Goal: Browse casually: Explore the website without a specific task or goal

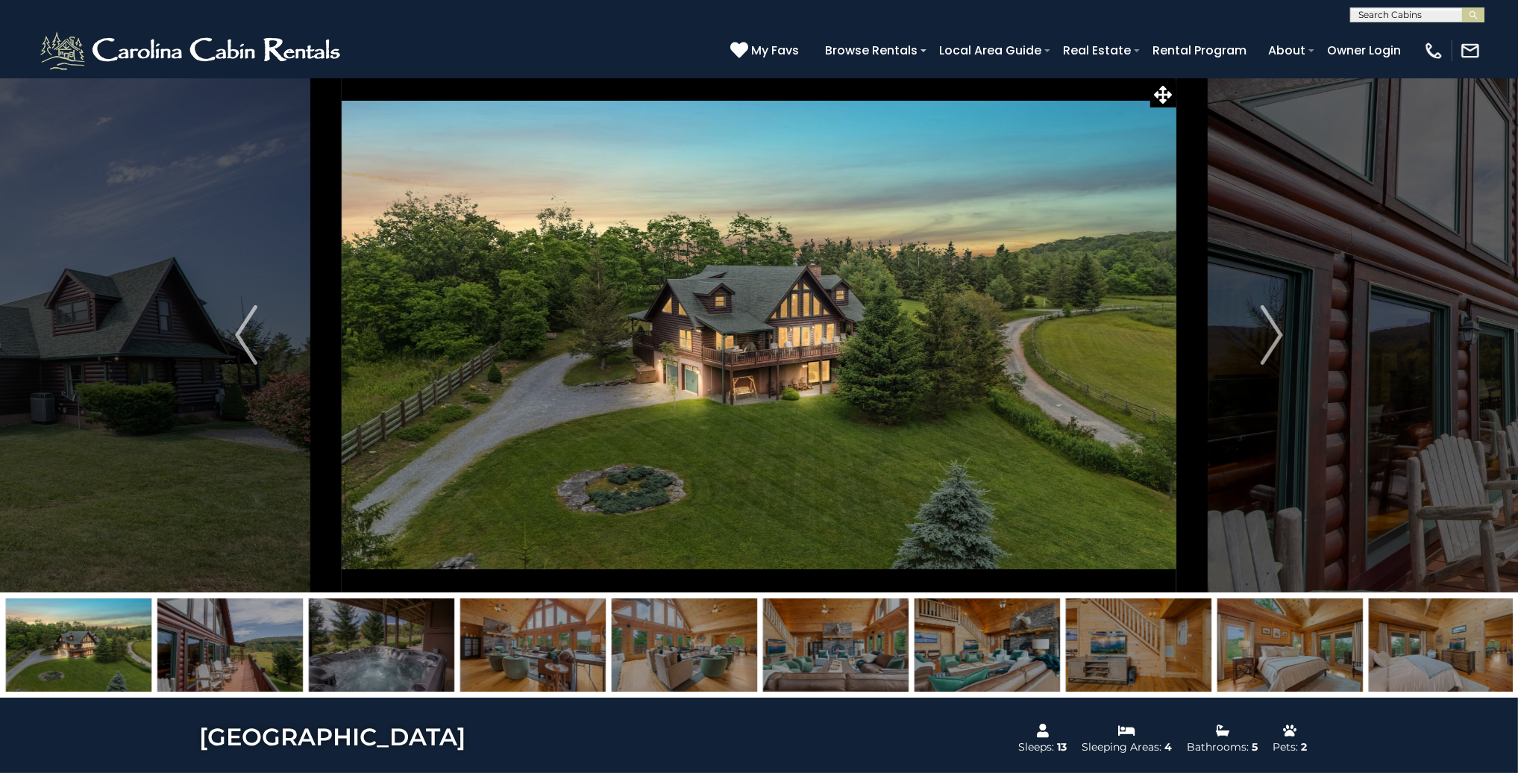
click at [1046, 280] on img at bounding box center [759, 335] width 834 height 515
click at [1270, 336] on img "Next" at bounding box center [1271, 335] width 22 height 60
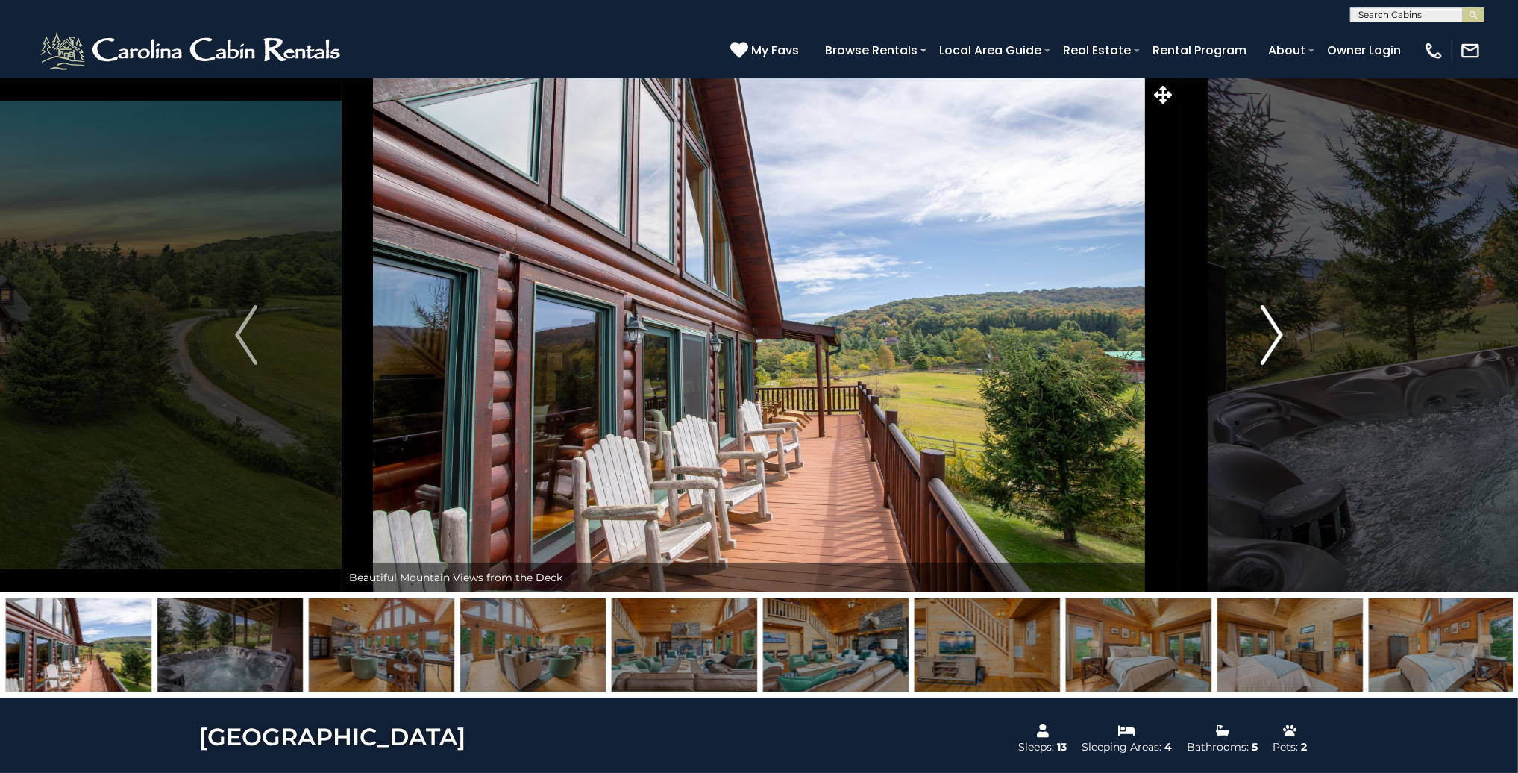
click at [1274, 333] on img "Next" at bounding box center [1271, 335] width 22 height 60
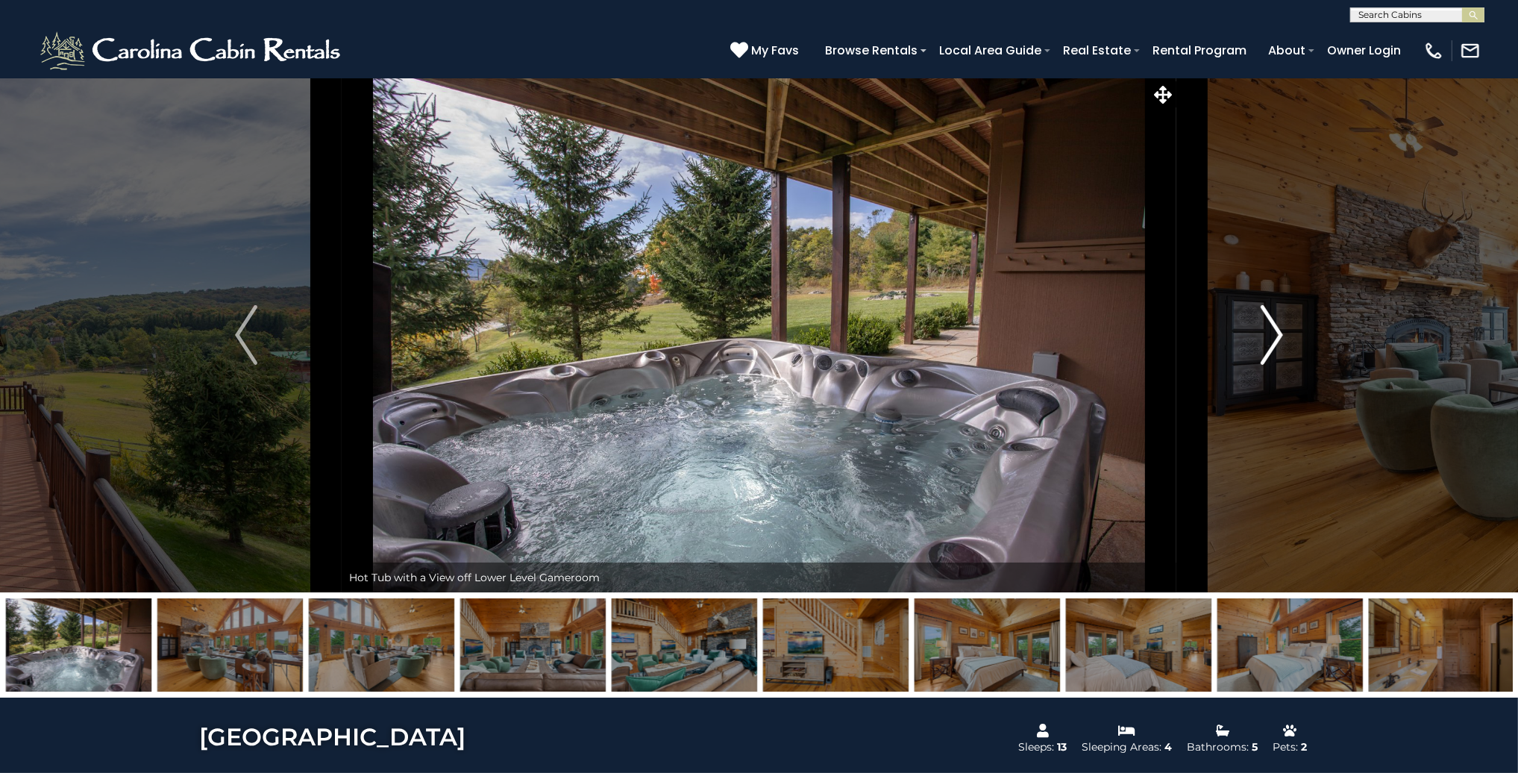
click at [1274, 333] on img "Next" at bounding box center [1271, 335] width 22 height 60
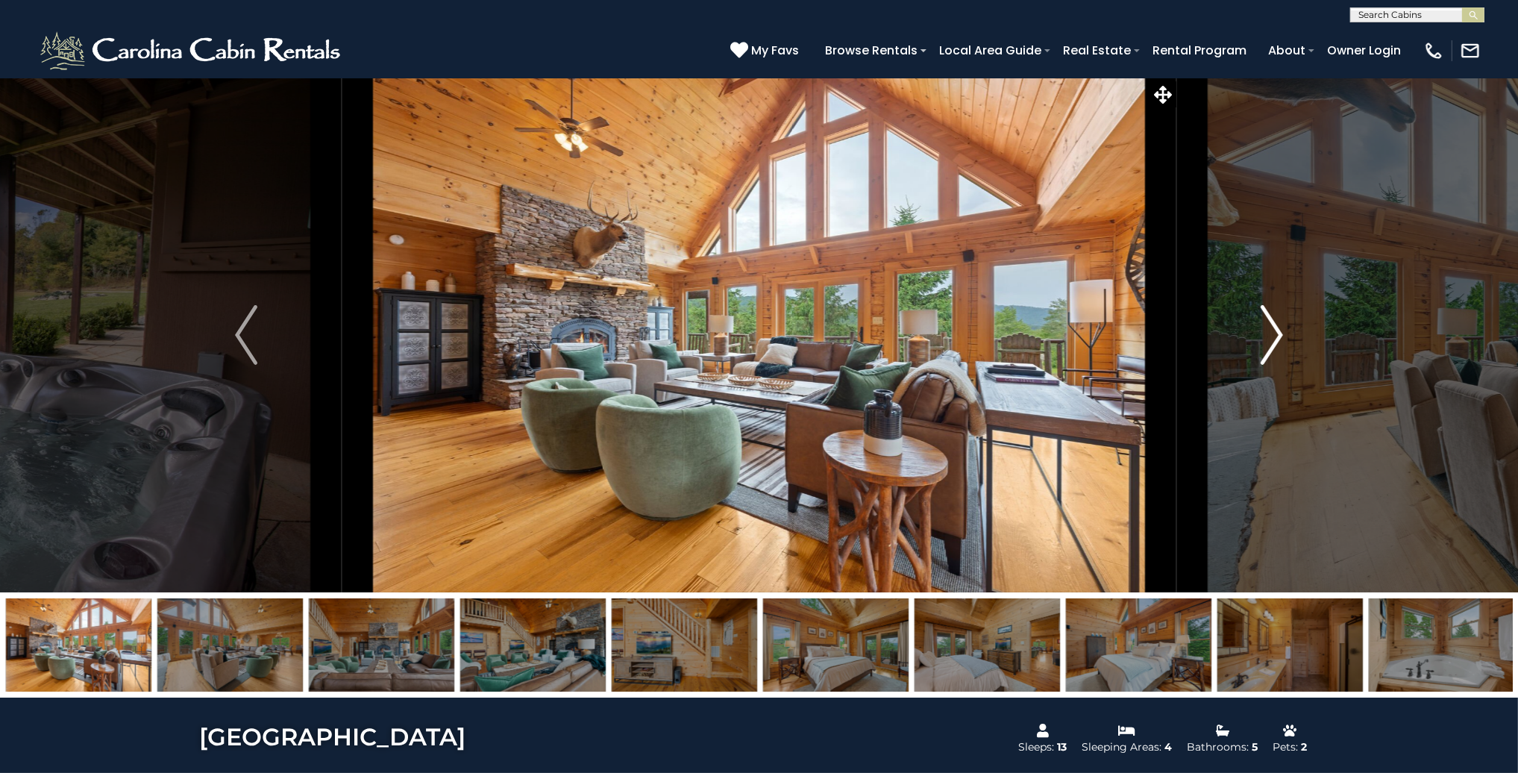
click at [1278, 333] on img "Next" at bounding box center [1271, 335] width 22 height 60
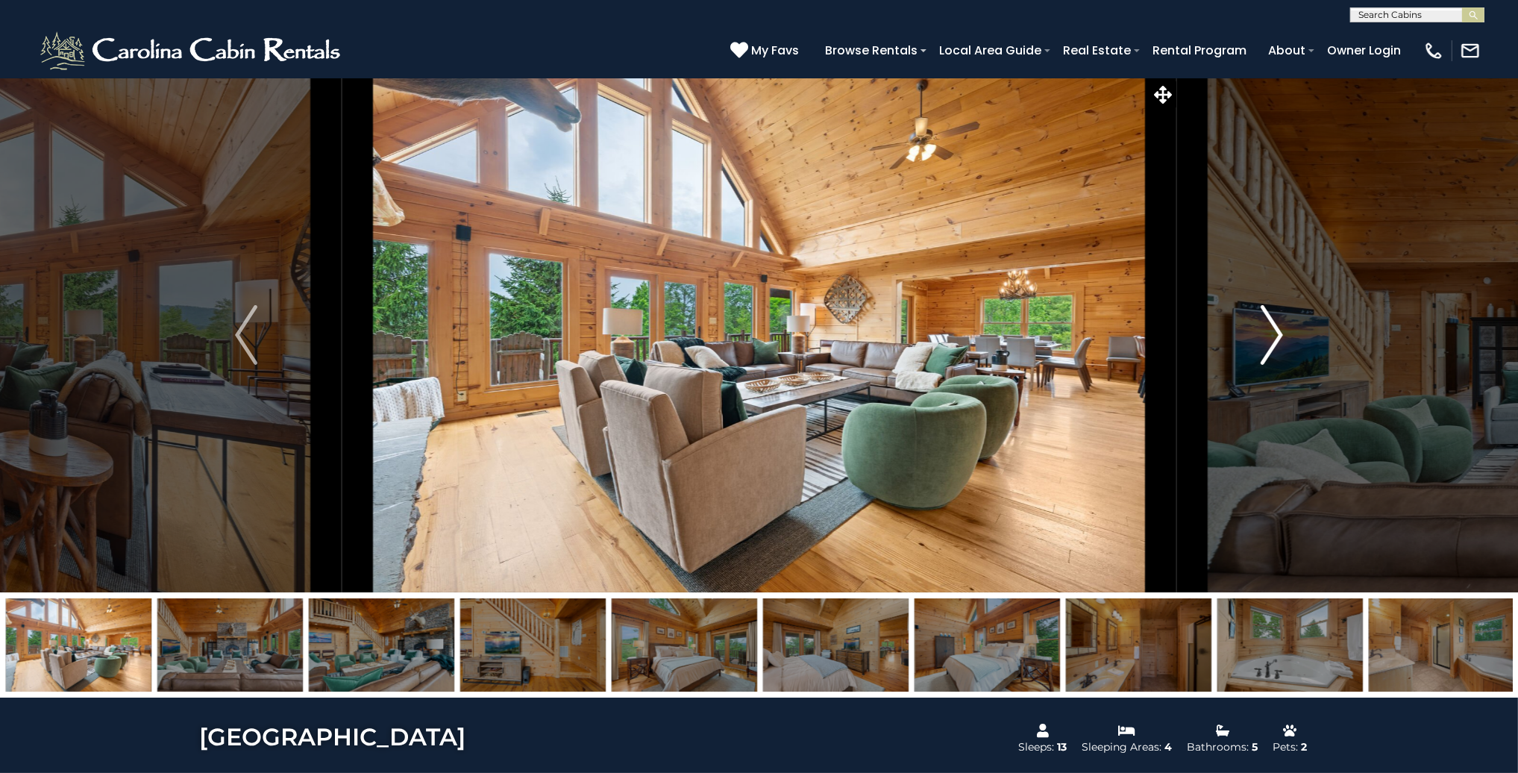
click at [1279, 333] on img "Next" at bounding box center [1271, 335] width 22 height 60
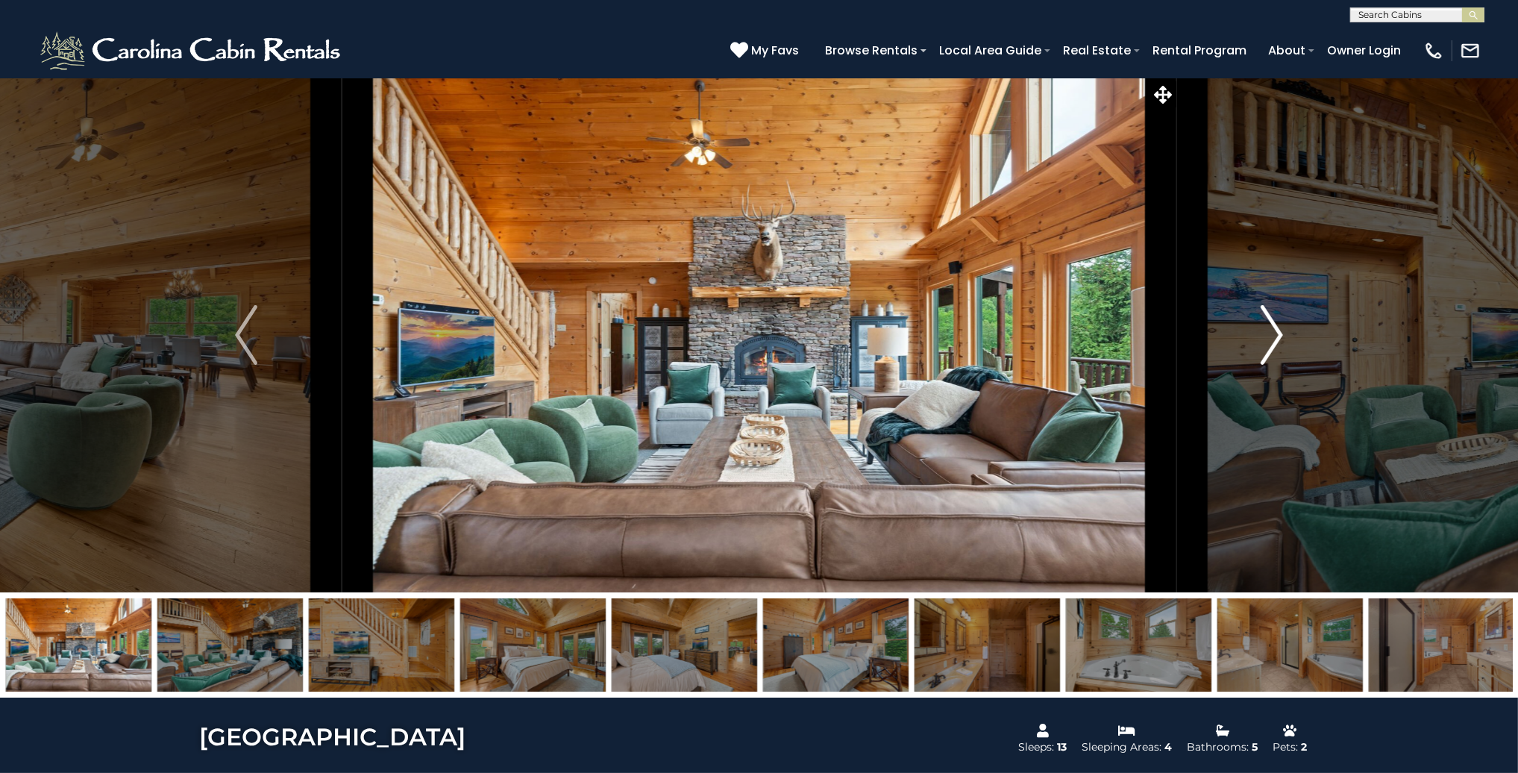
click at [1277, 328] on img "Next" at bounding box center [1271, 335] width 22 height 60
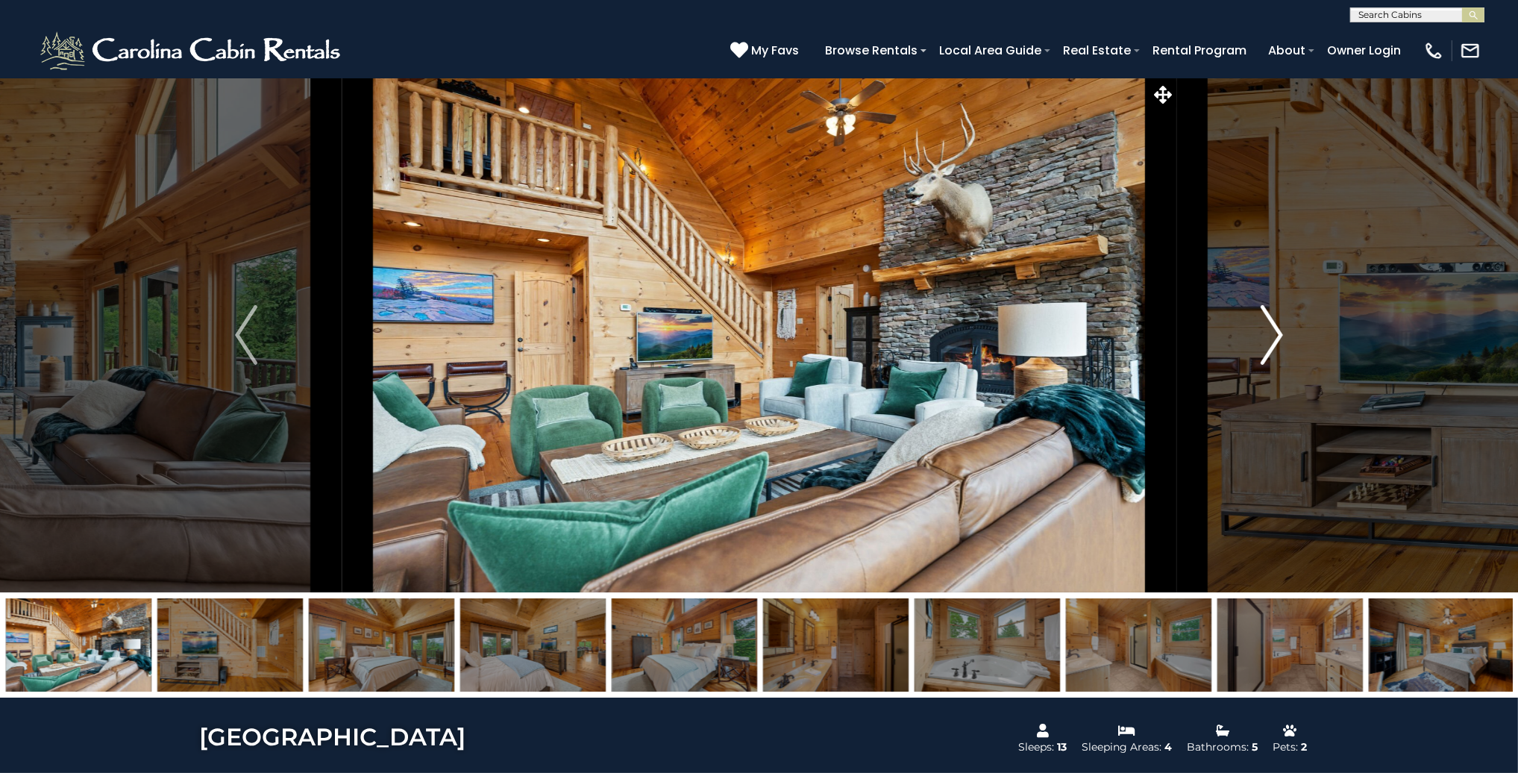
click at [1277, 327] on img "Next" at bounding box center [1271, 335] width 22 height 60
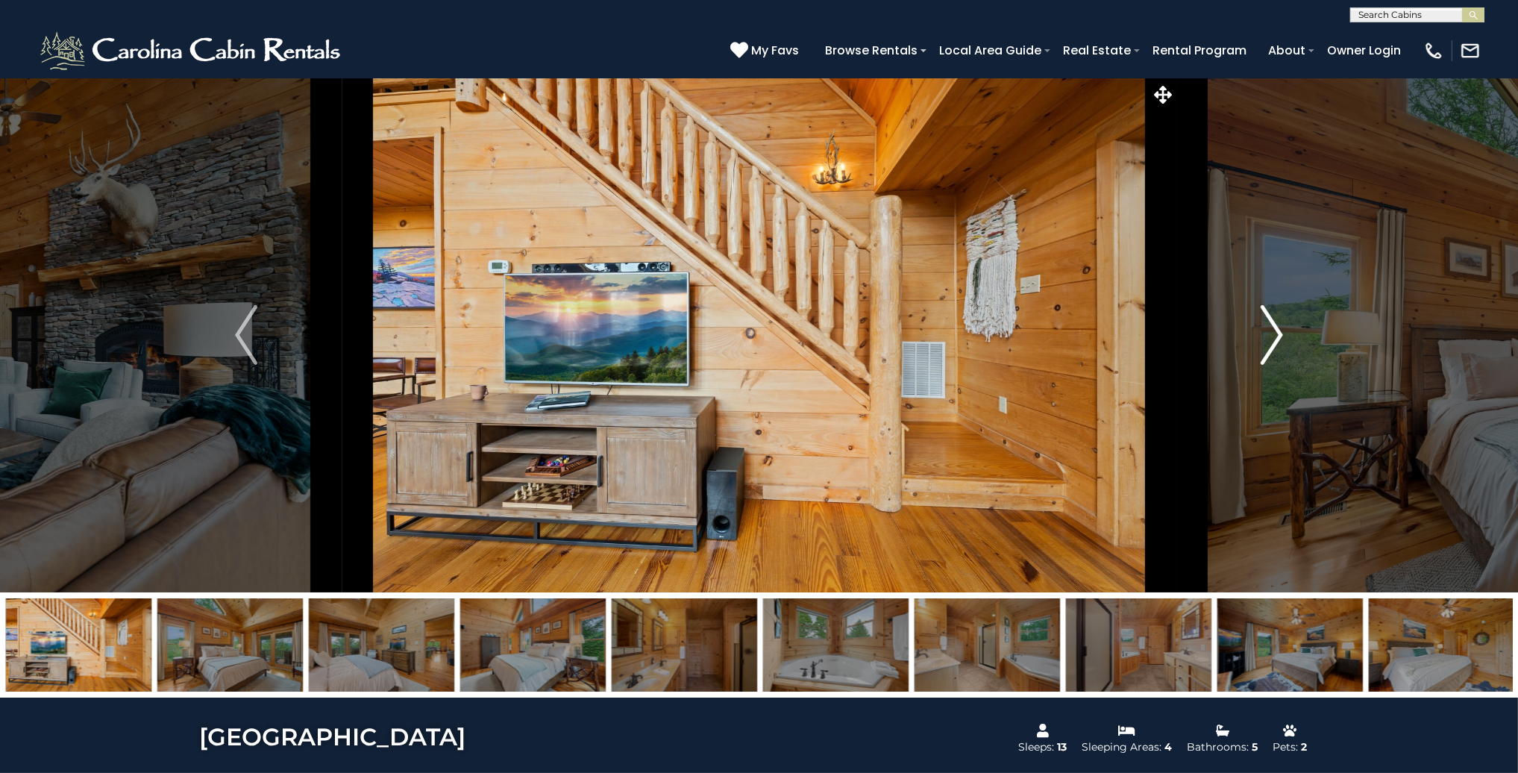
click at [1277, 327] on img "Next" at bounding box center [1271, 335] width 22 height 60
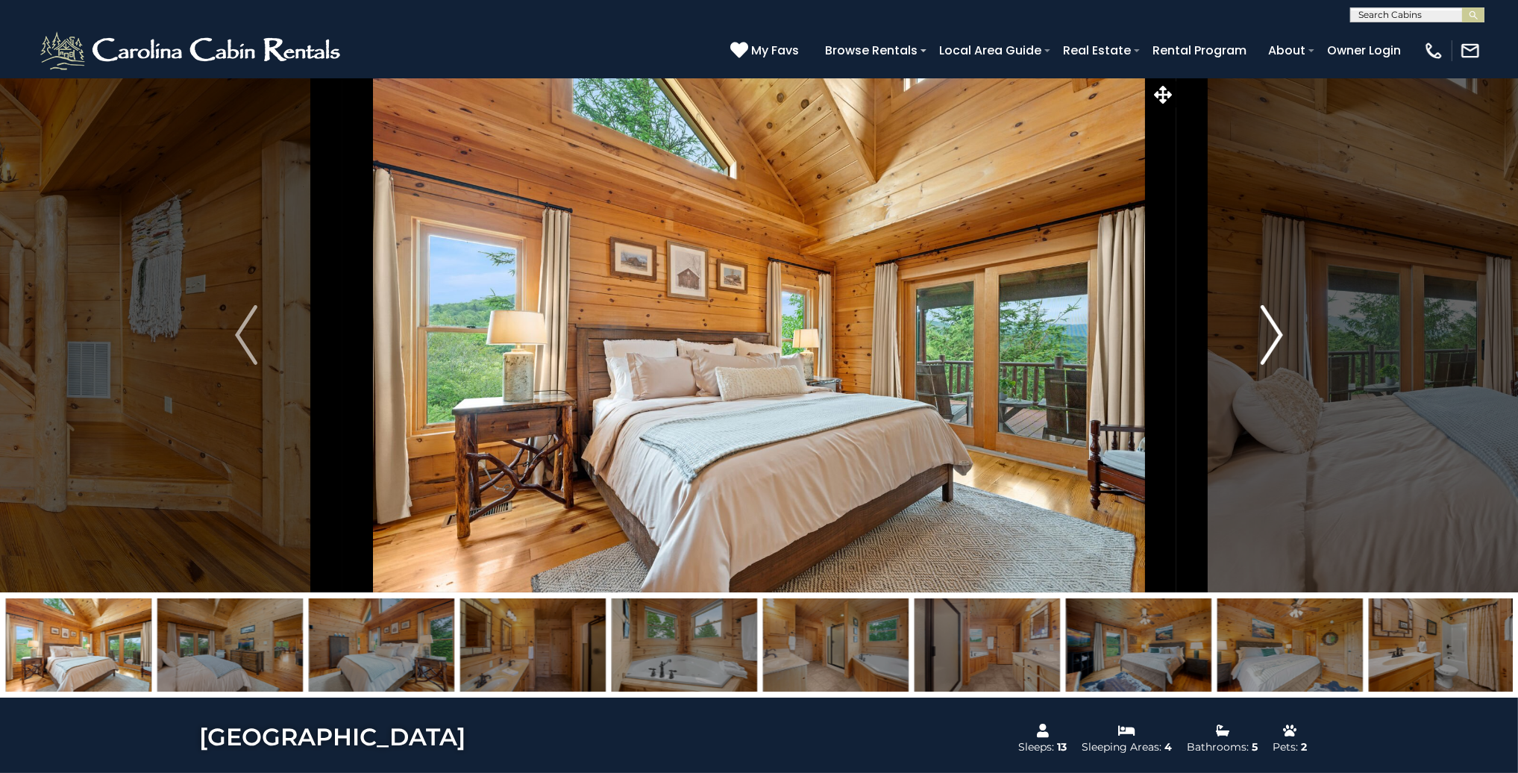
click at [1277, 327] on img "Next" at bounding box center [1271, 335] width 22 height 60
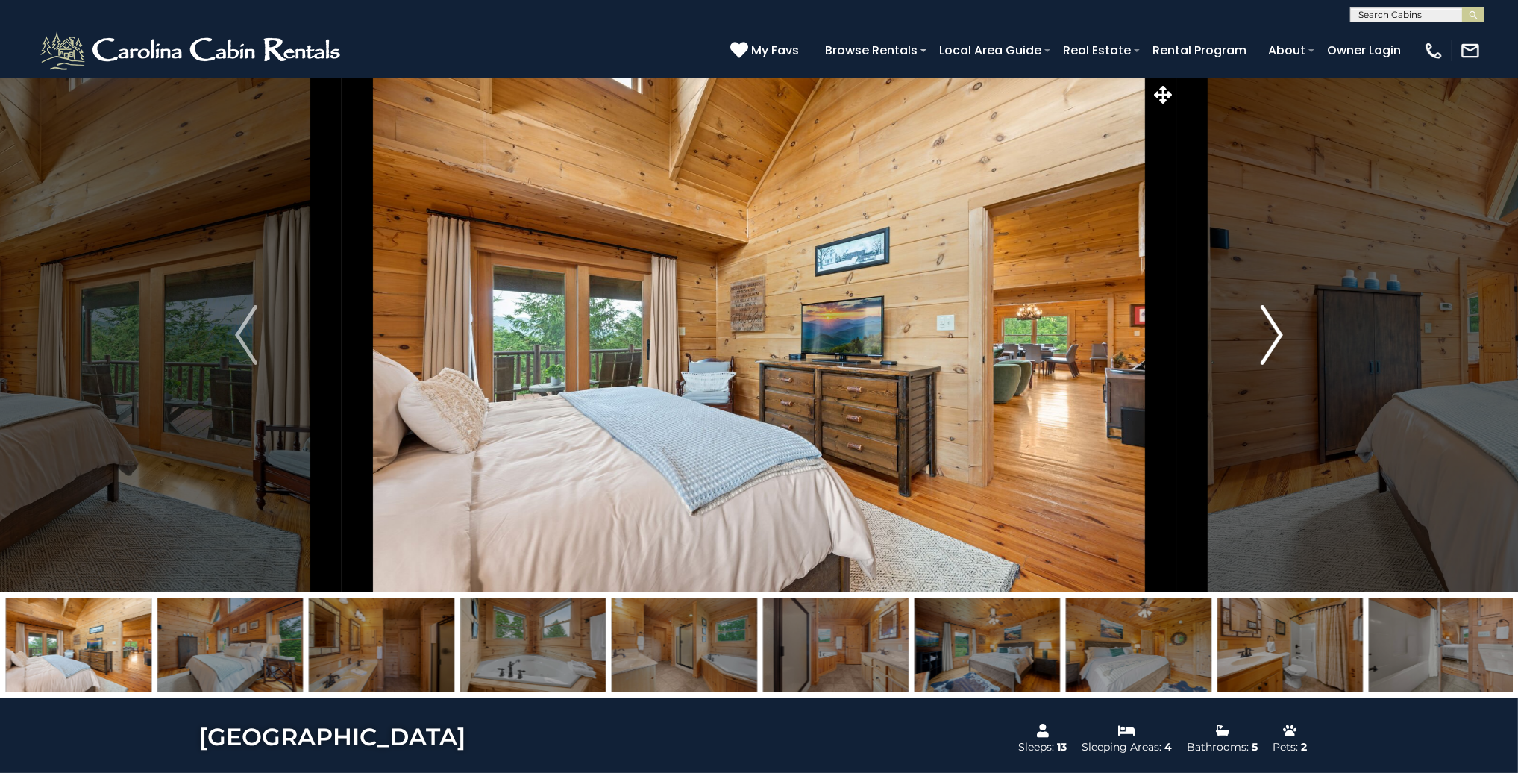
click at [1274, 332] on img "Next" at bounding box center [1271, 335] width 22 height 60
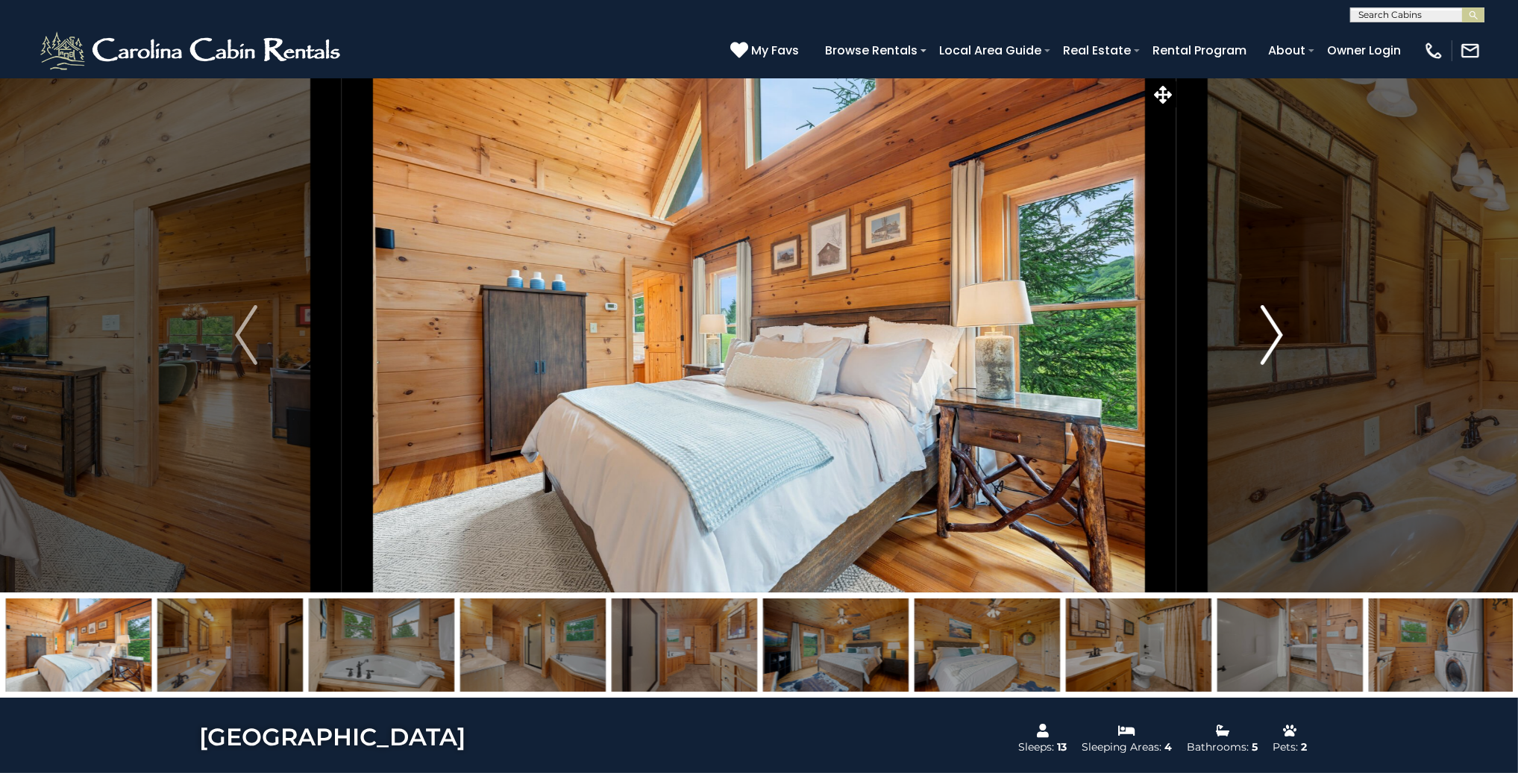
click at [1276, 331] on img "Next" at bounding box center [1271, 335] width 22 height 60
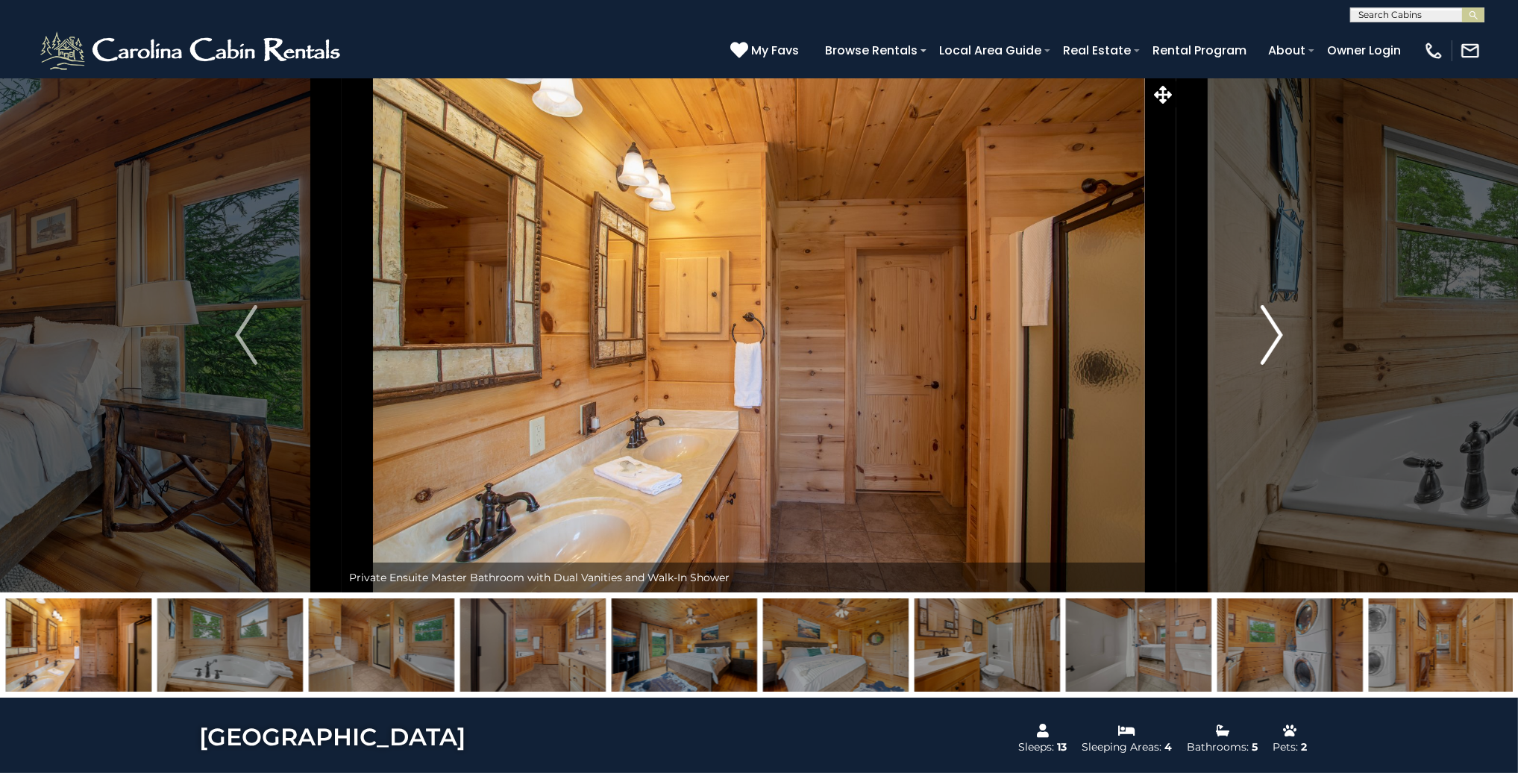
click at [1276, 331] on img "Next" at bounding box center [1271, 335] width 22 height 60
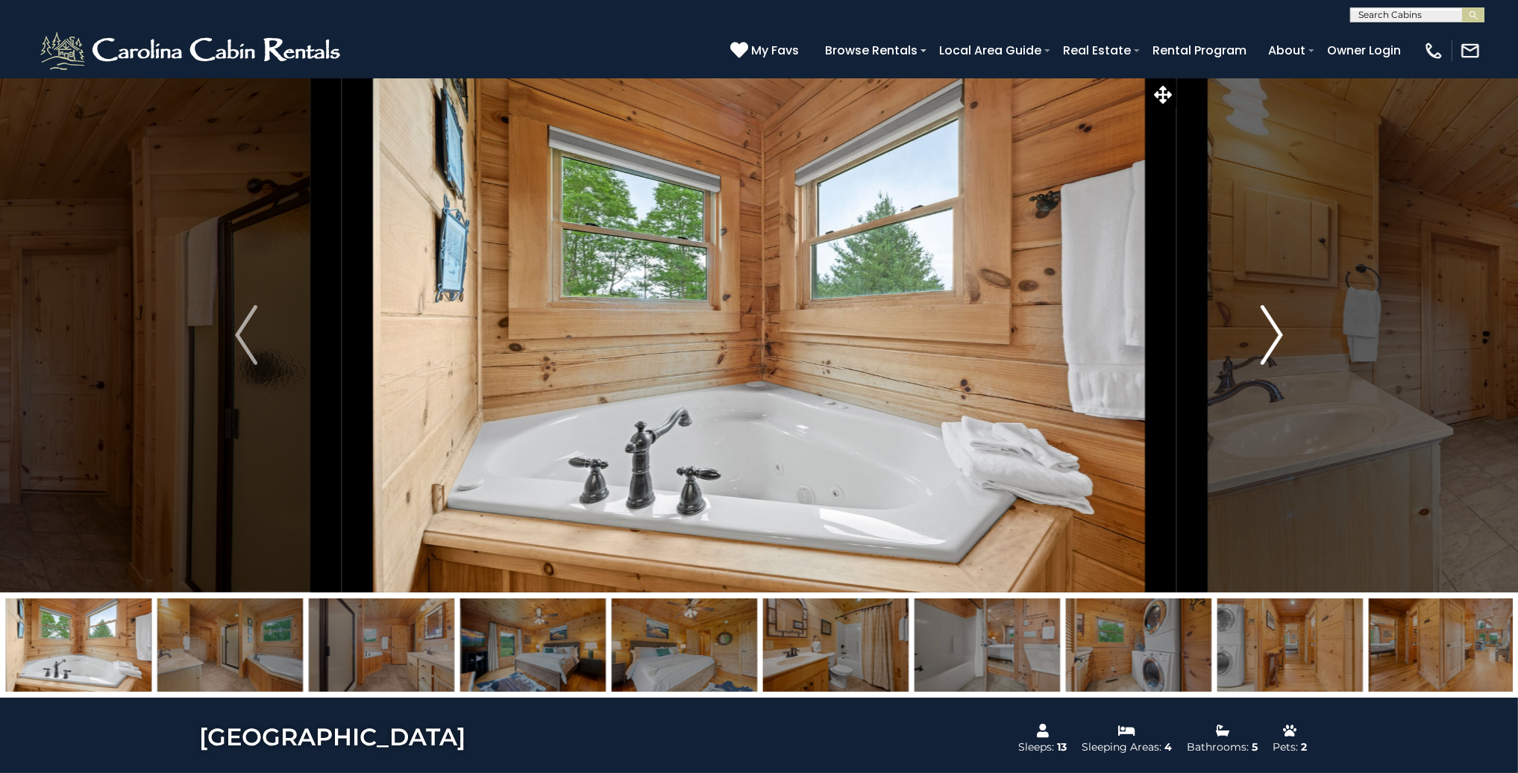
click at [1276, 331] on img "Next" at bounding box center [1271, 335] width 22 height 60
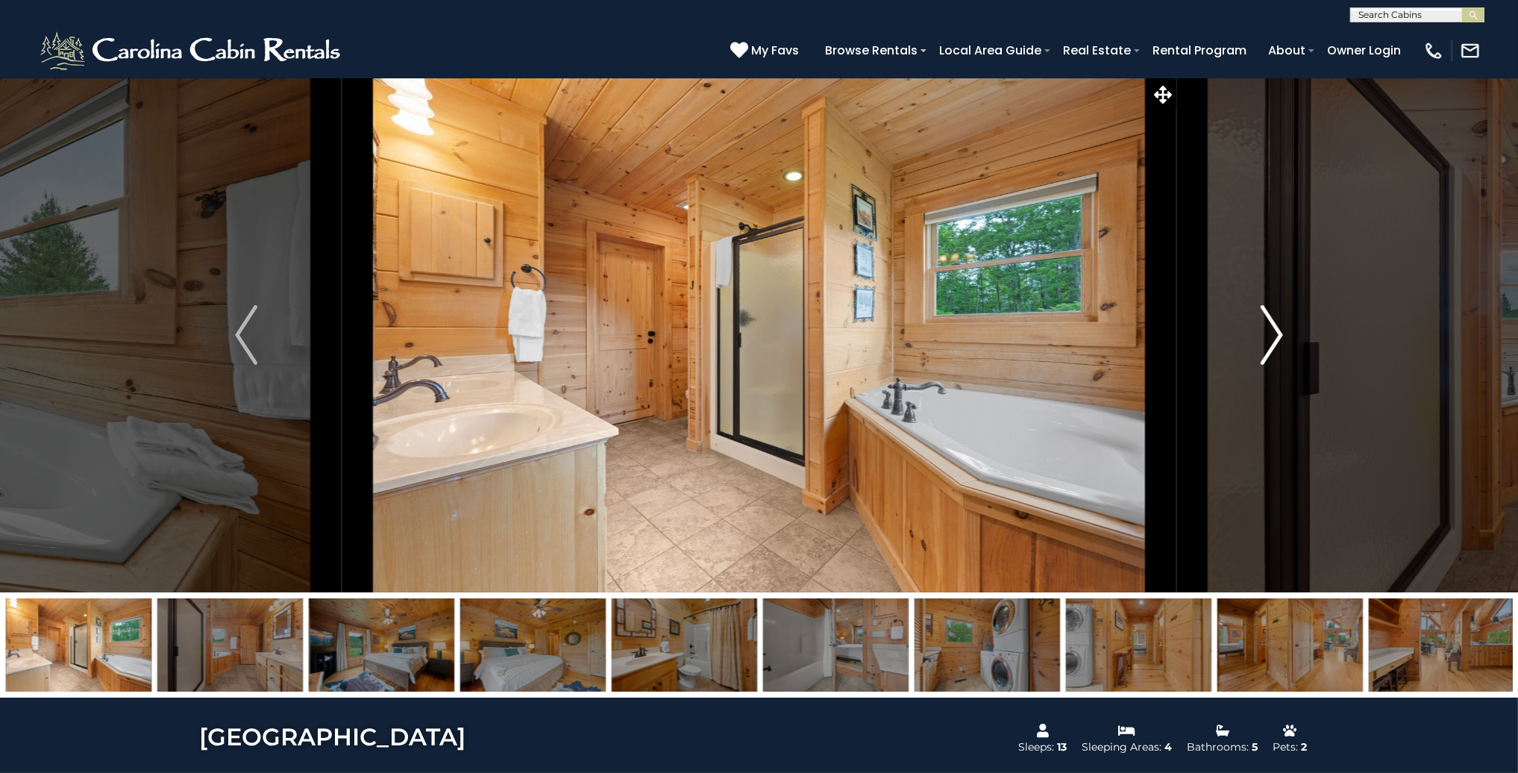
click at [1276, 331] on img "Next" at bounding box center [1271, 335] width 22 height 60
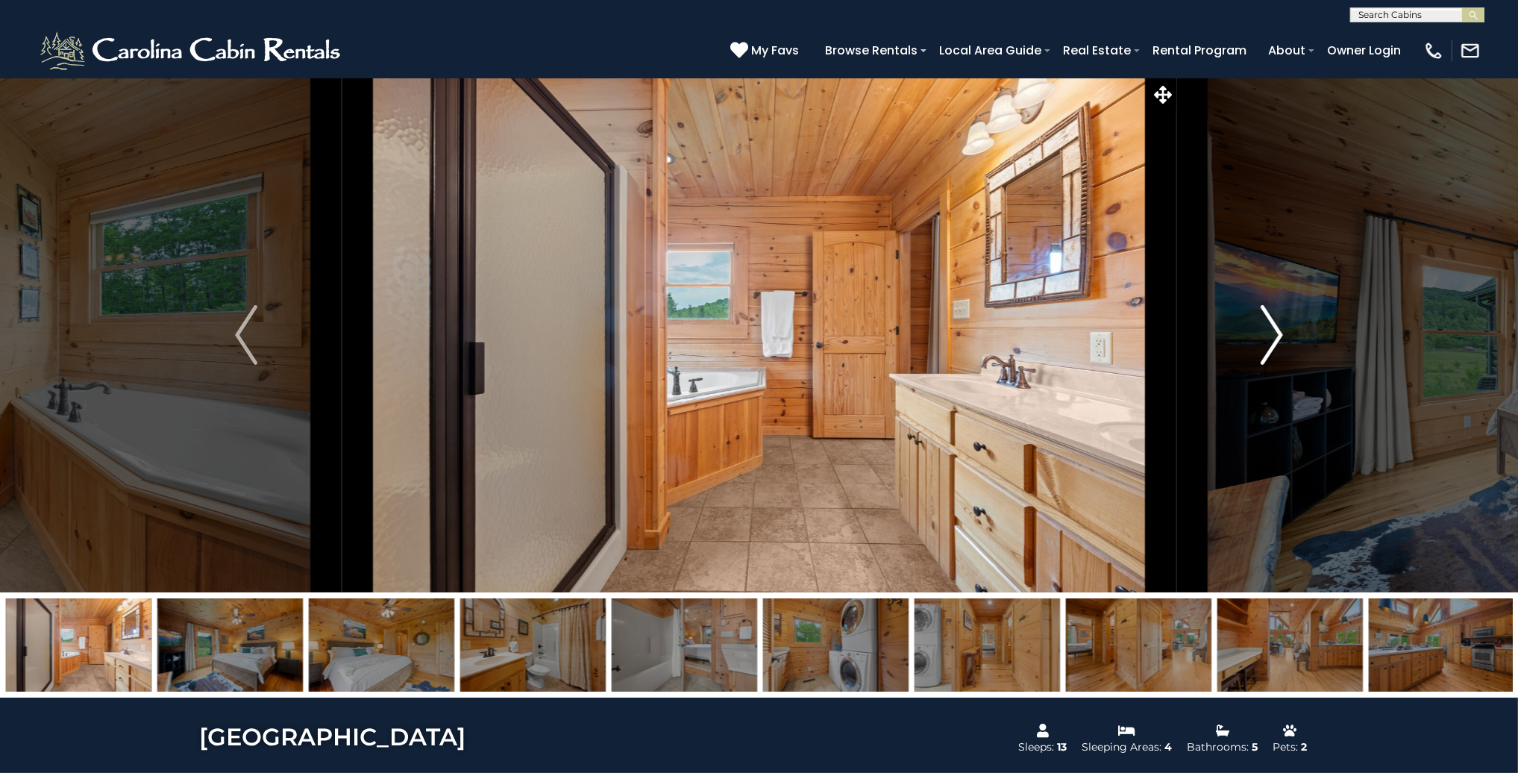
click at [1276, 331] on img "Next" at bounding box center [1271, 335] width 22 height 60
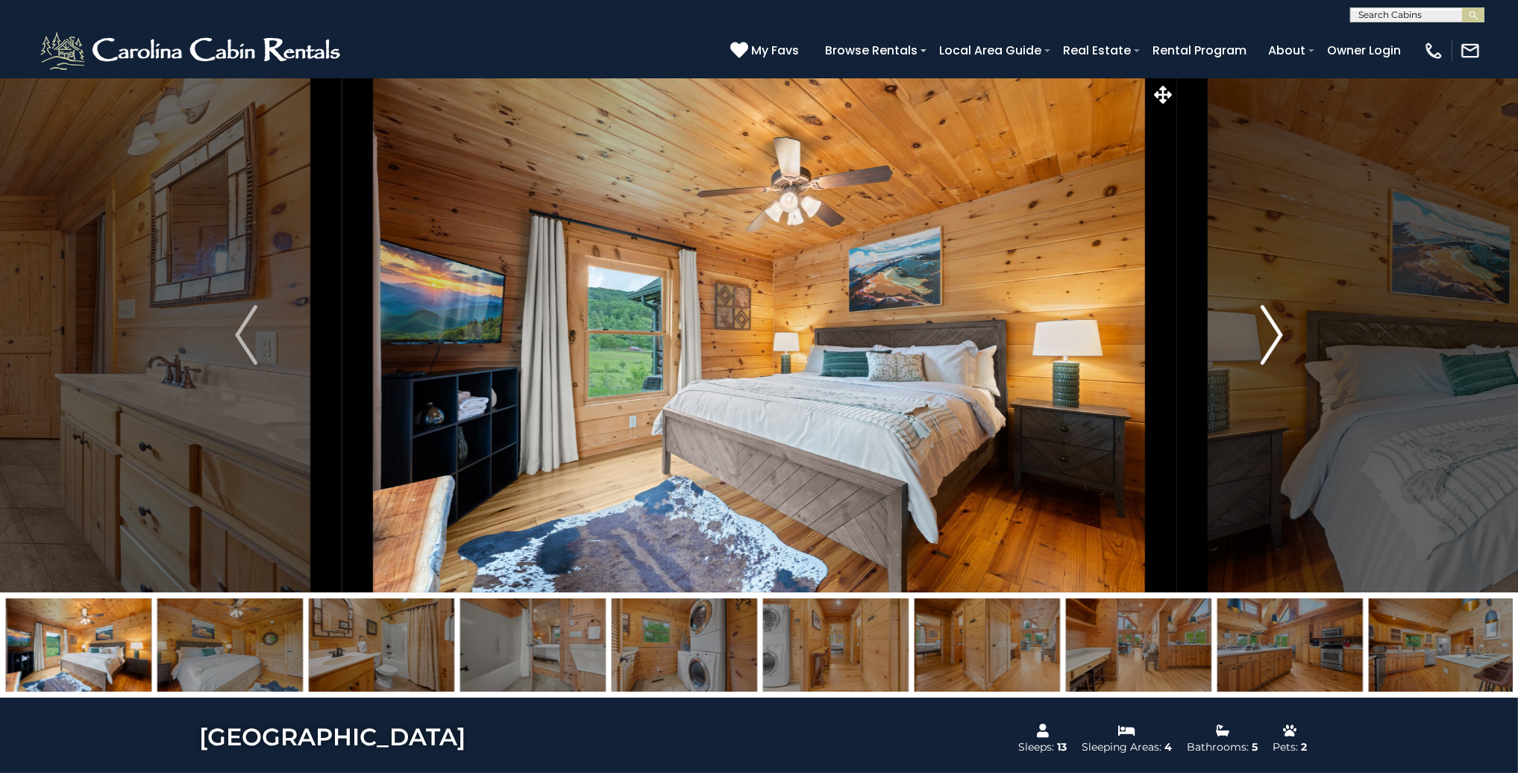
click at [1276, 331] on img "Next" at bounding box center [1271, 335] width 22 height 60
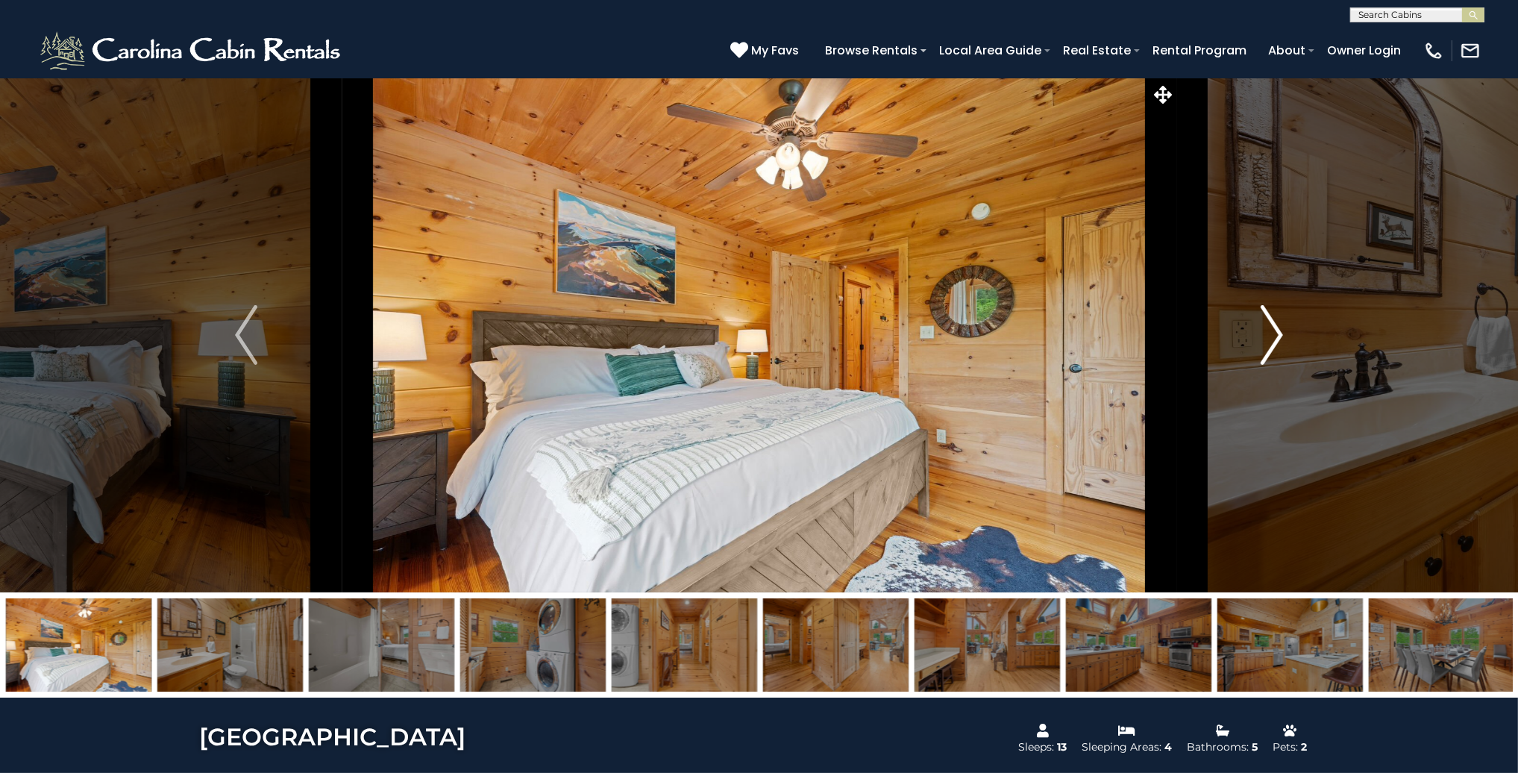
click at [1276, 331] on img "Next" at bounding box center [1271, 335] width 22 height 60
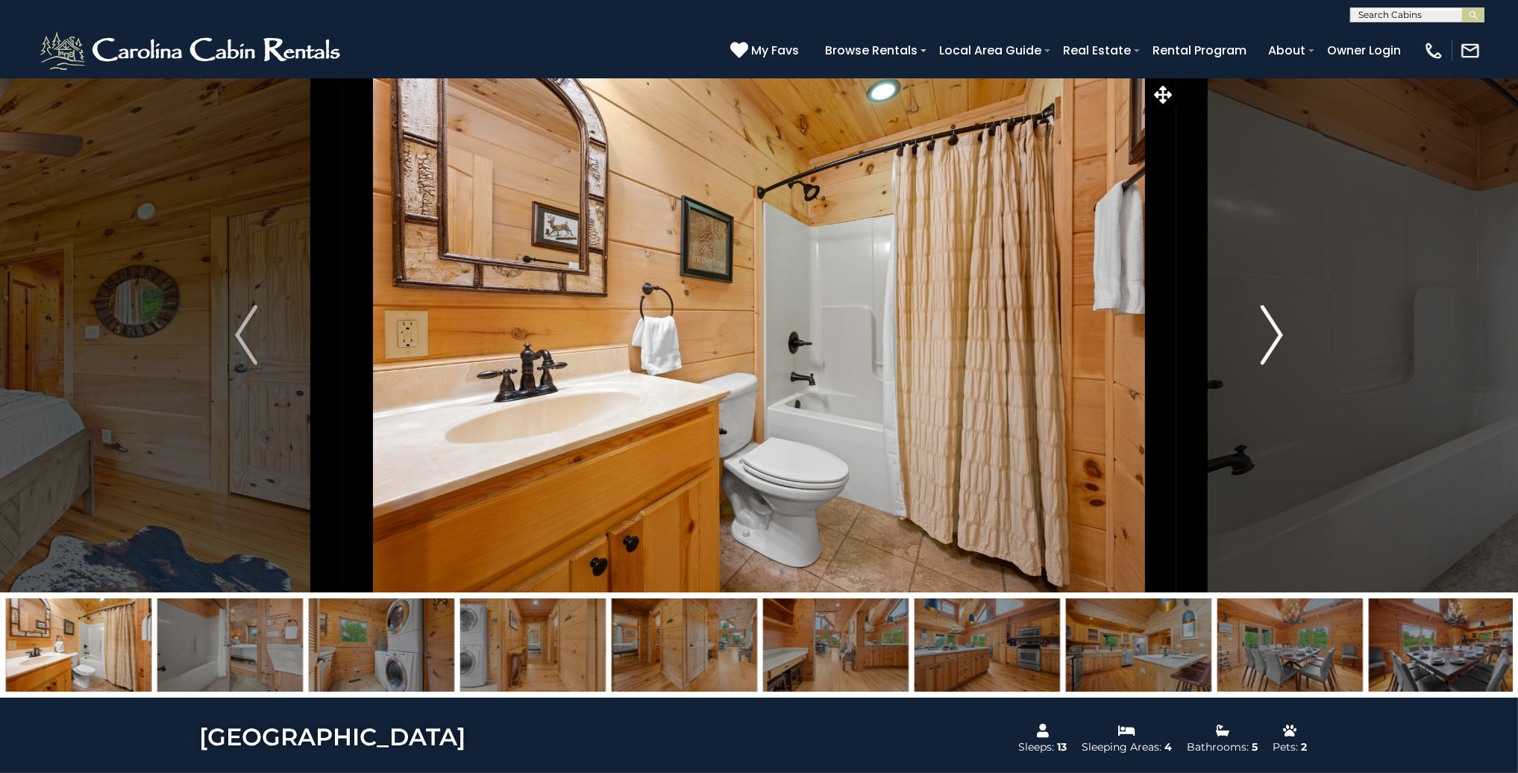
click at [1276, 331] on img "Next" at bounding box center [1271, 335] width 22 height 60
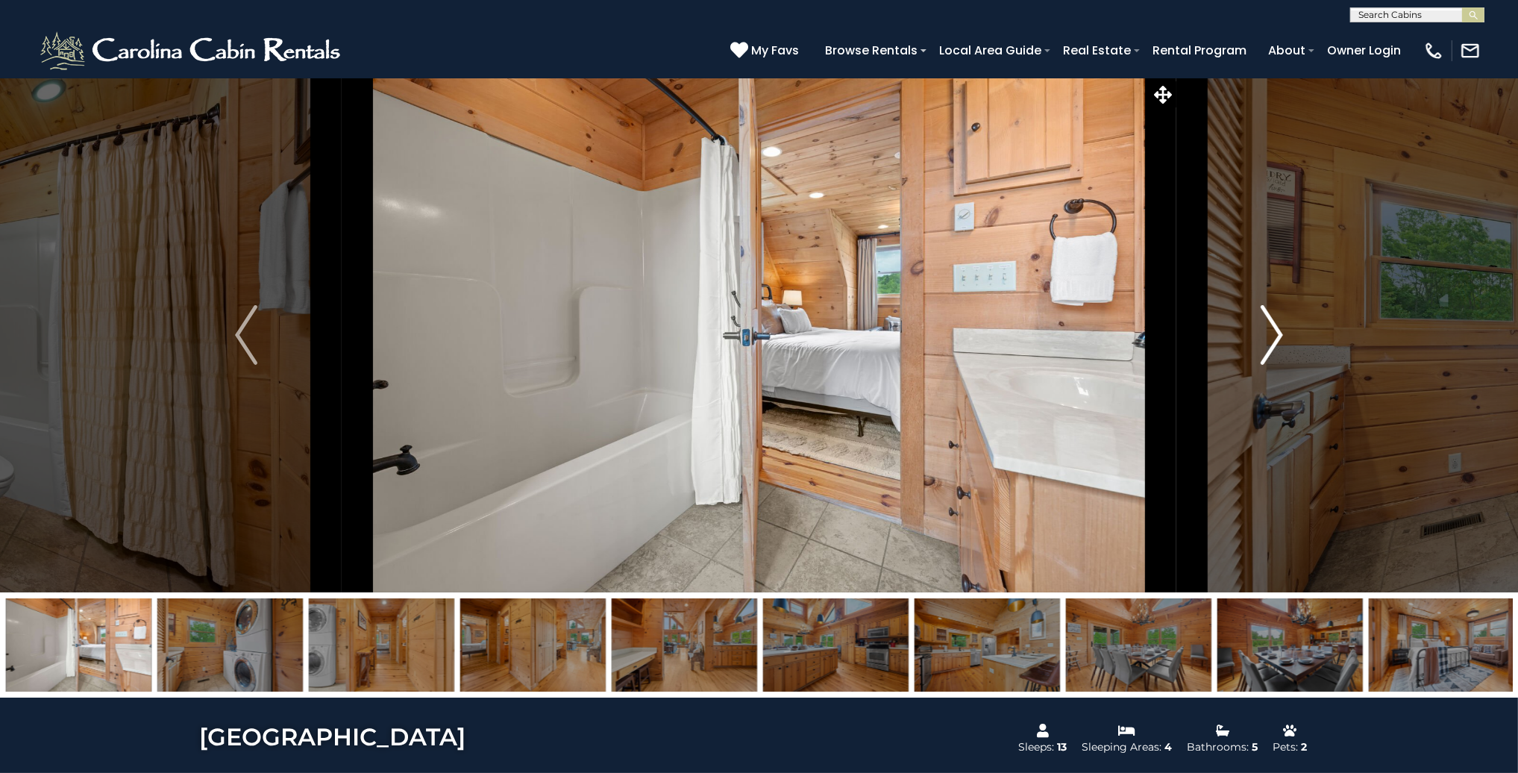
click at [1277, 331] on img "Next" at bounding box center [1271, 335] width 22 height 60
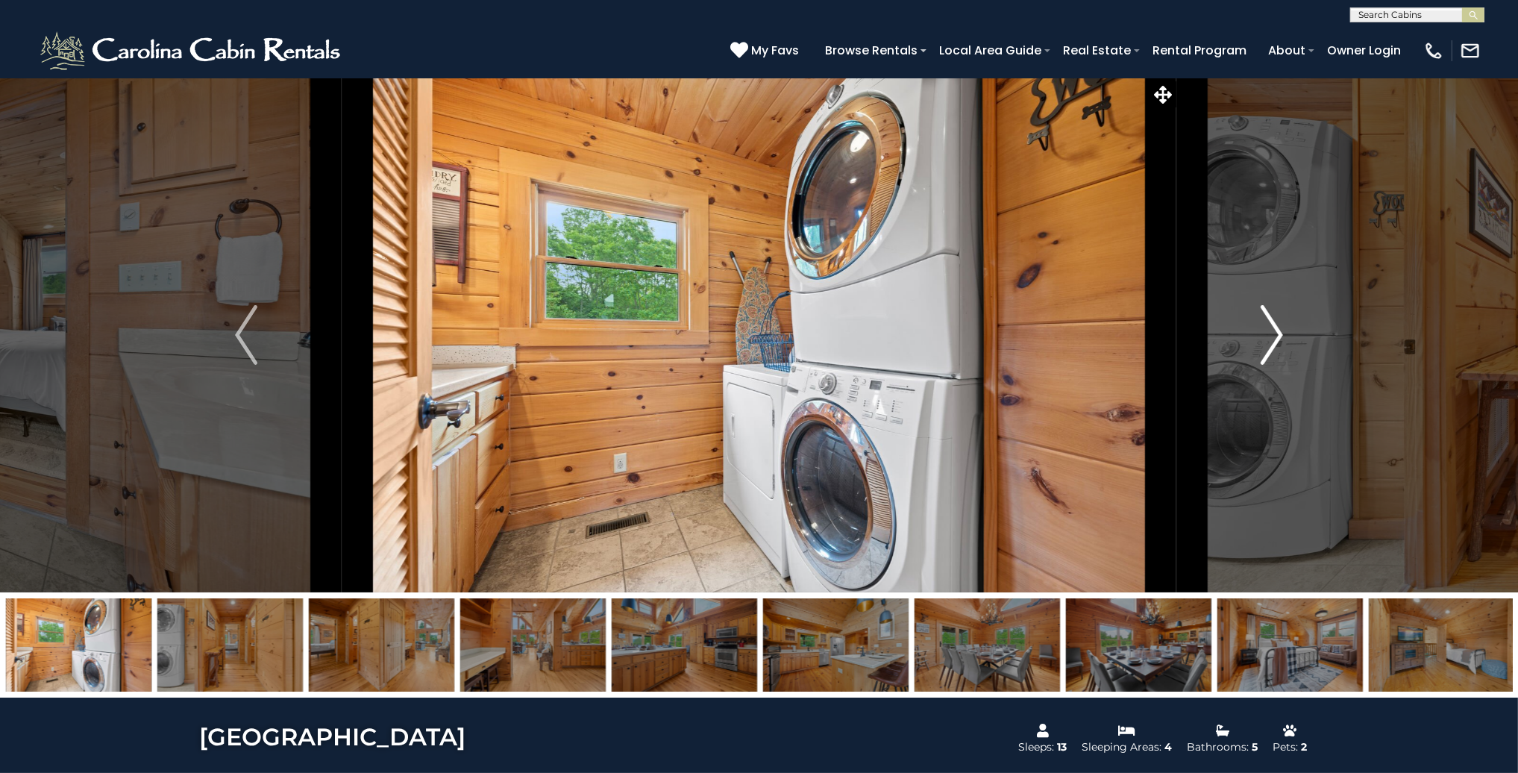
click at [1276, 328] on img "Next" at bounding box center [1271, 335] width 22 height 60
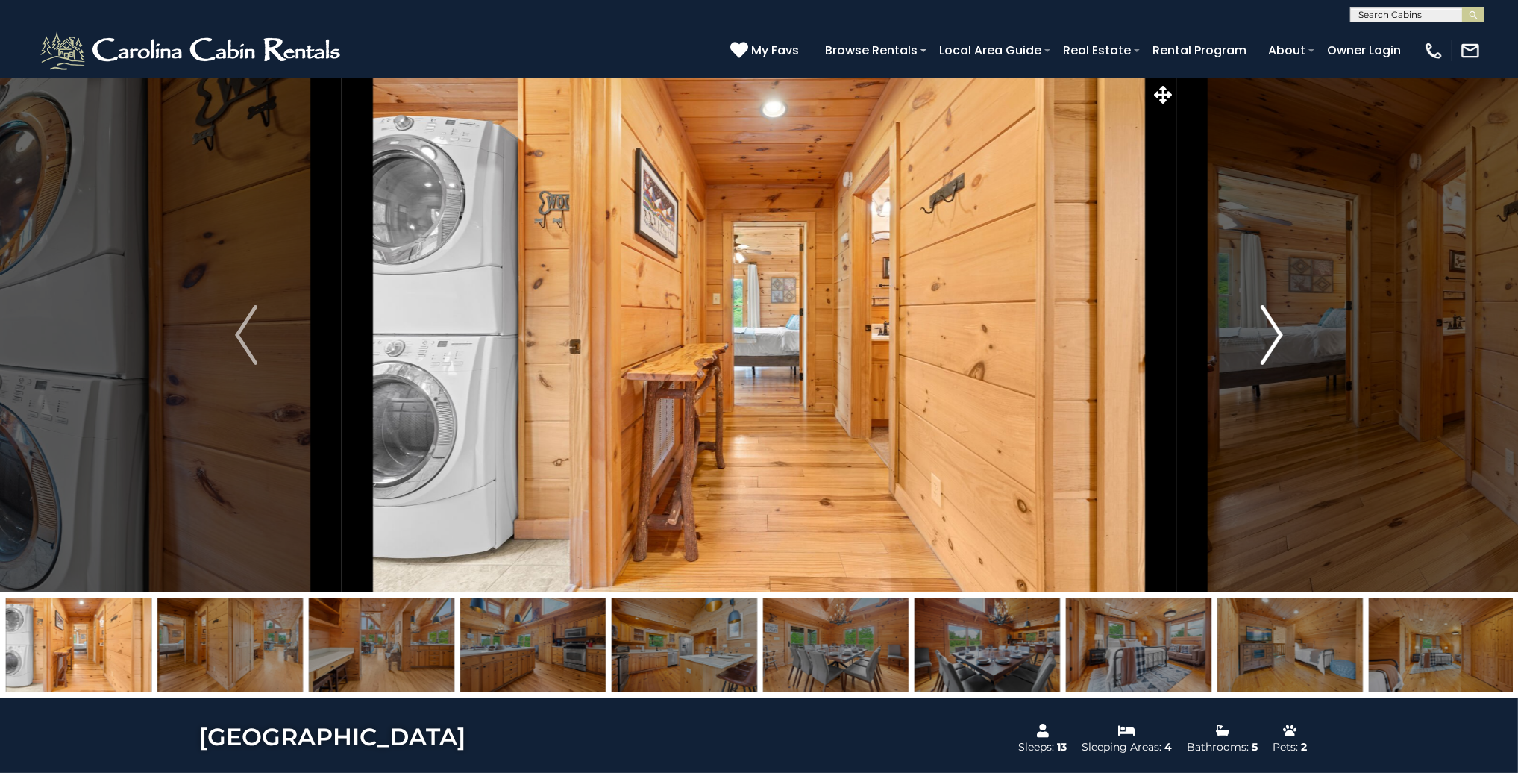
click at [1276, 328] on img "Next" at bounding box center [1271, 335] width 22 height 60
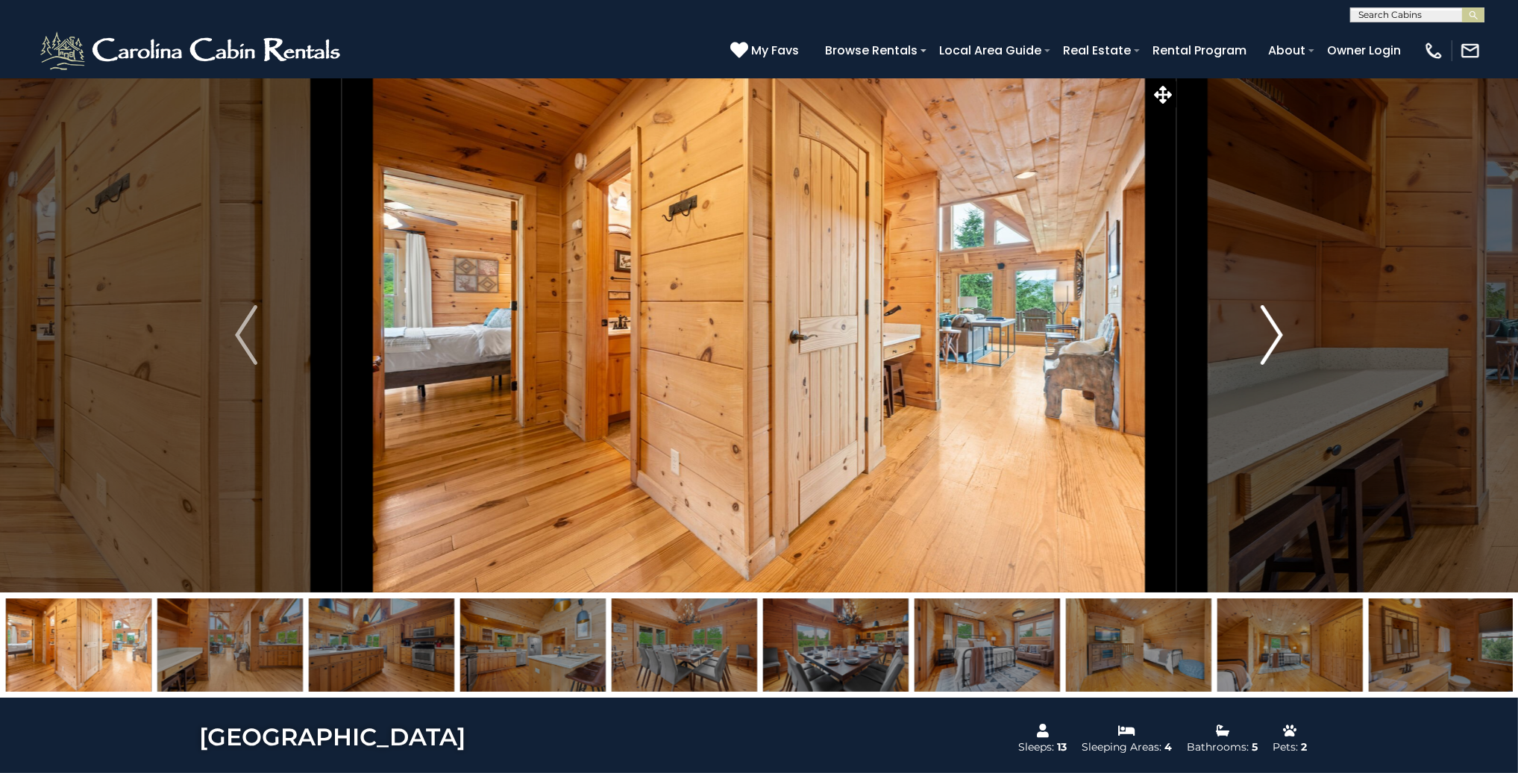
click at [1280, 329] on img "Next" at bounding box center [1271, 335] width 22 height 60
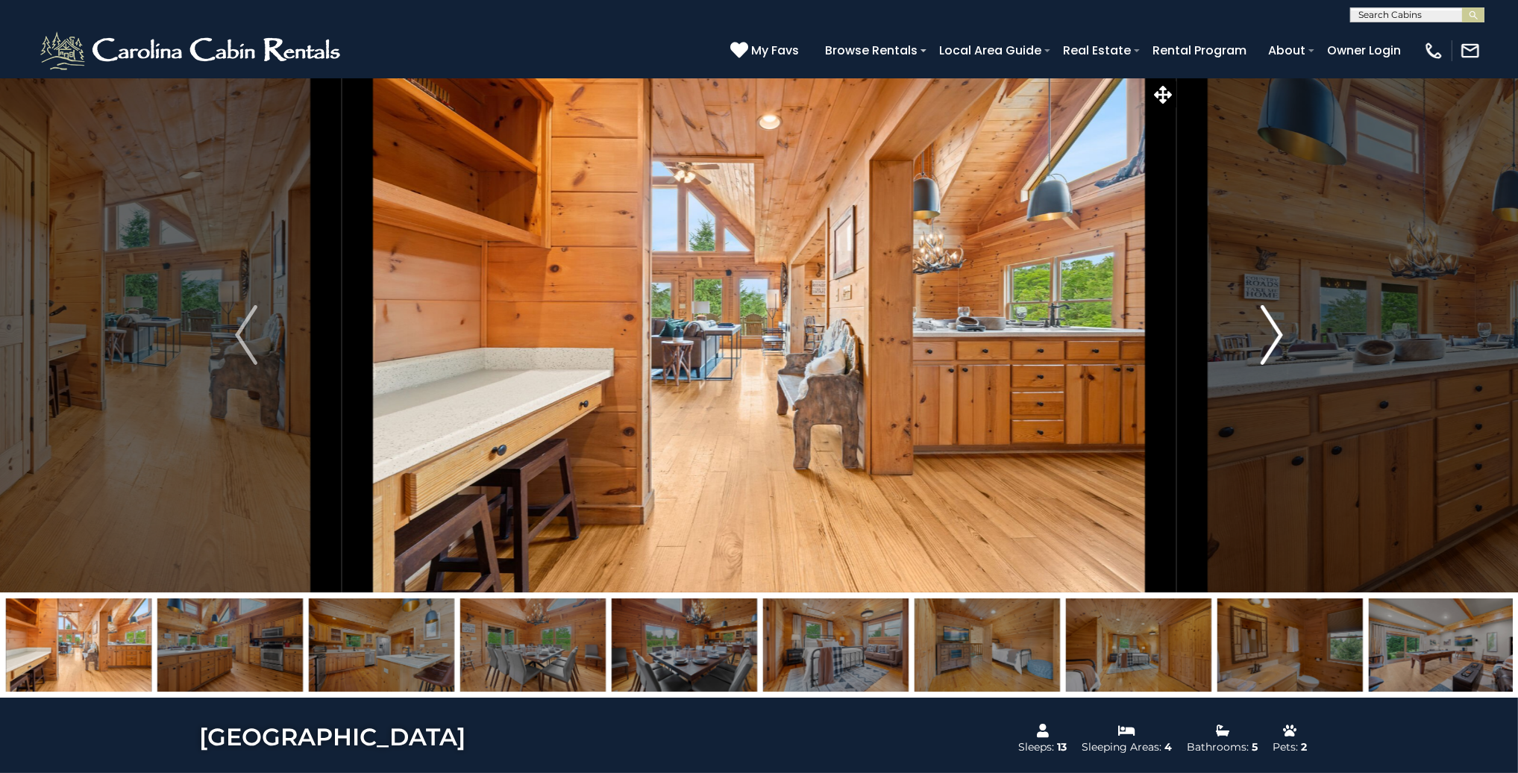
click at [1274, 330] on img "Next" at bounding box center [1271, 335] width 22 height 60
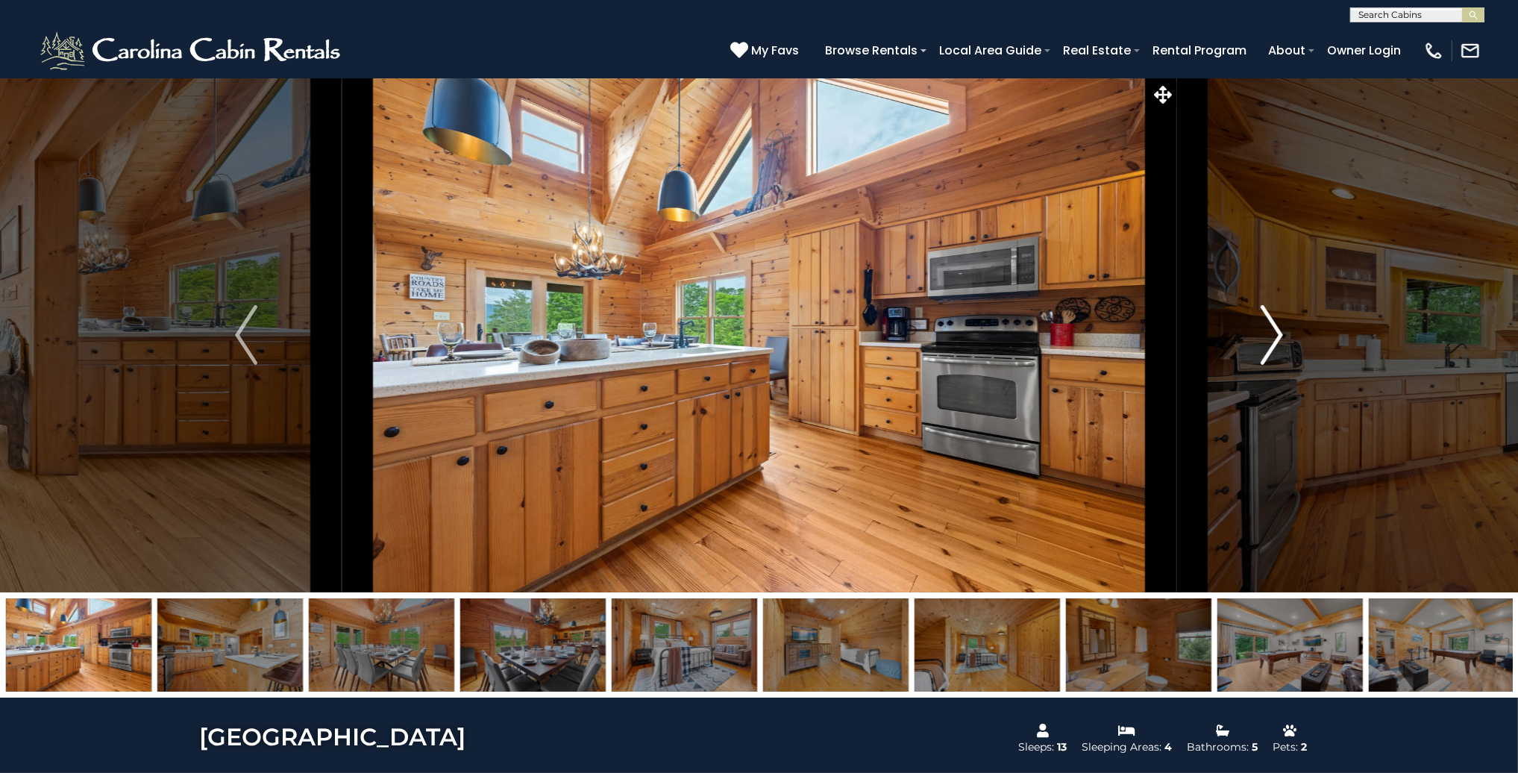
click at [1269, 324] on img "Next" at bounding box center [1271, 335] width 22 height 60
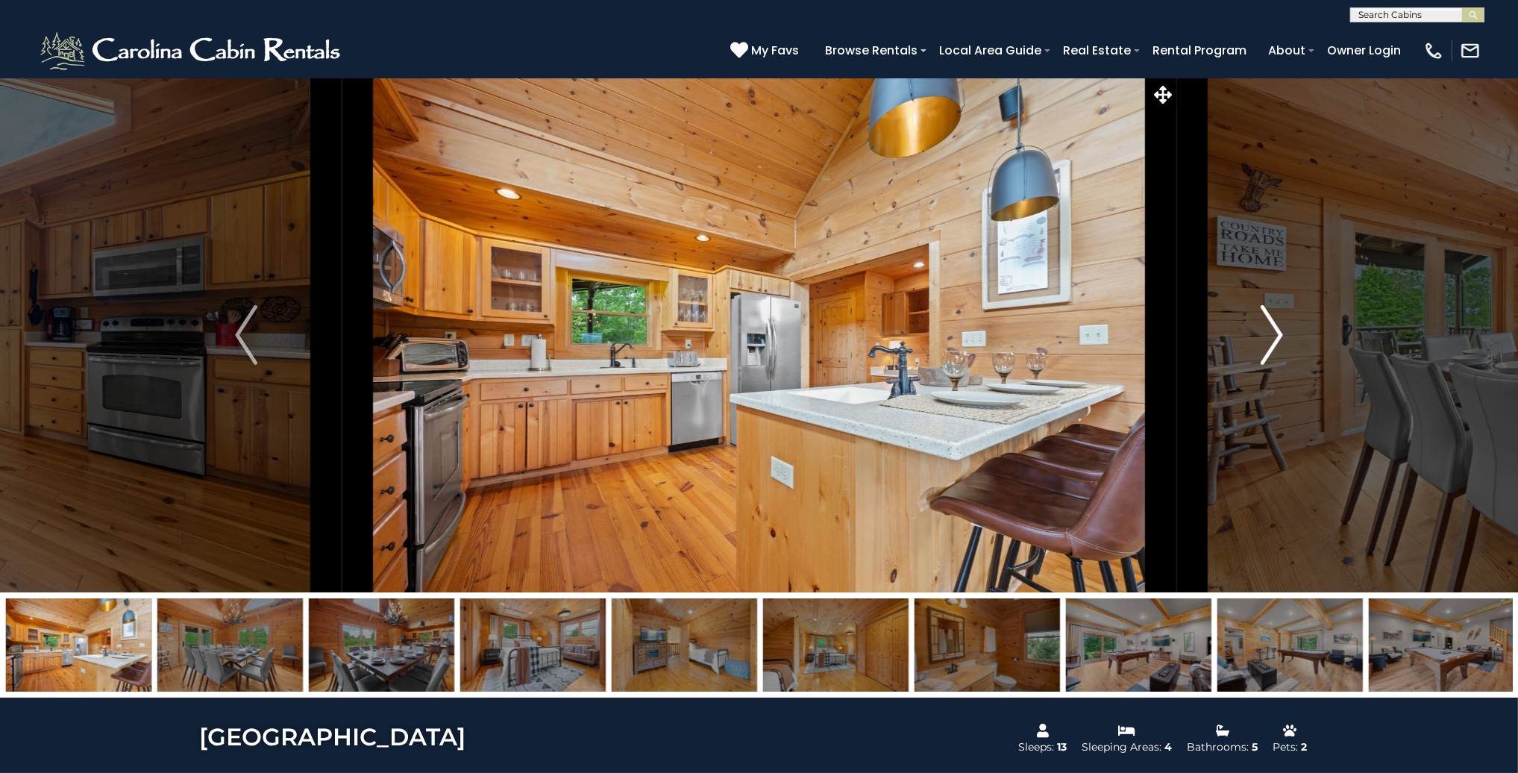
click at [1269, 324] on img "Next" at bounding box center [1271, 335] width 22 height 60
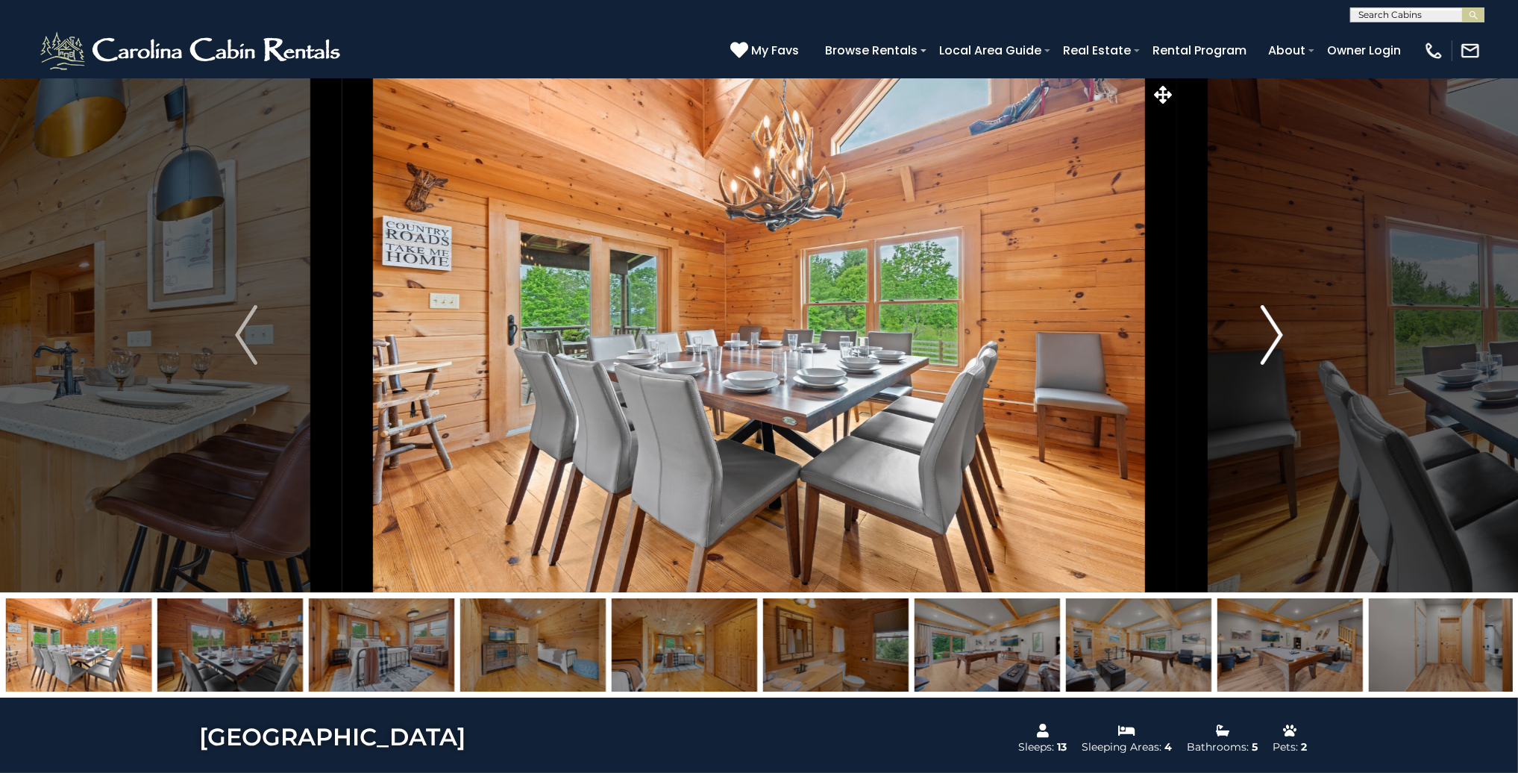
click at [1269, 324] on img "Next" at bounding box center [1271, 335] width 22 height 60
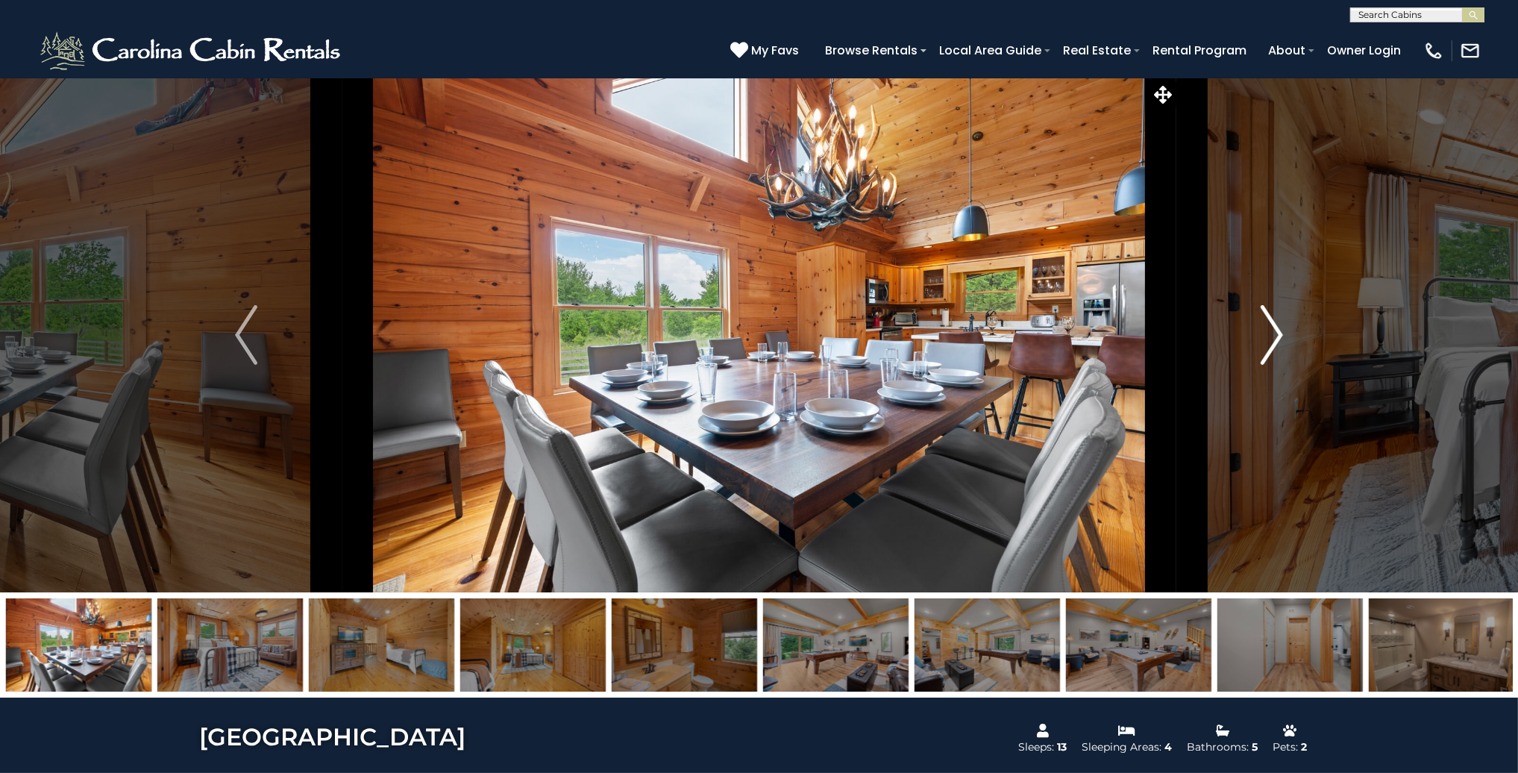
click at [1274, 339] on img "Next" at bounding box center [1271, 335] width 22 height 60
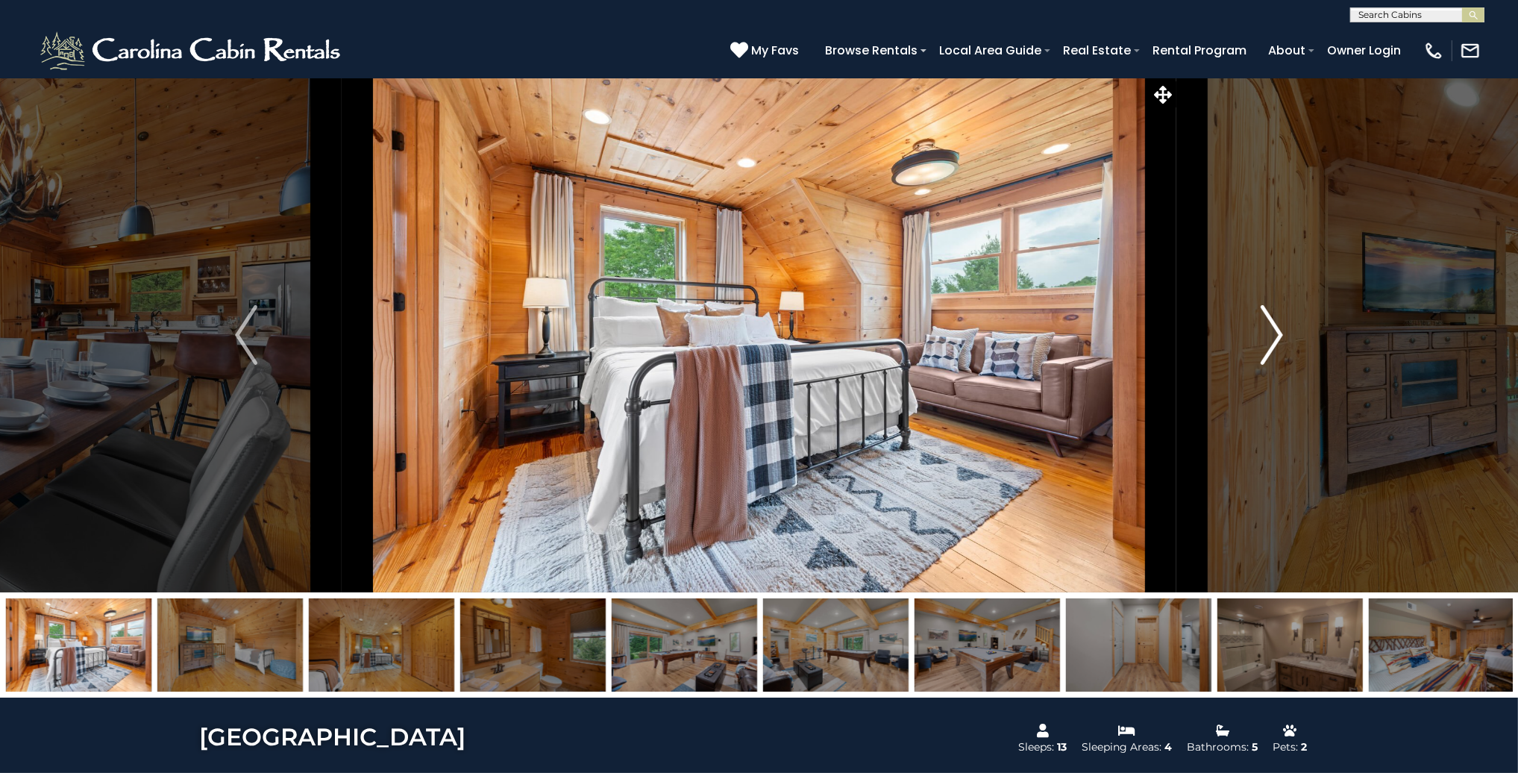
click at [1276, 330] on img "Next" at bounding box center [1271, 335] width 22 height 60
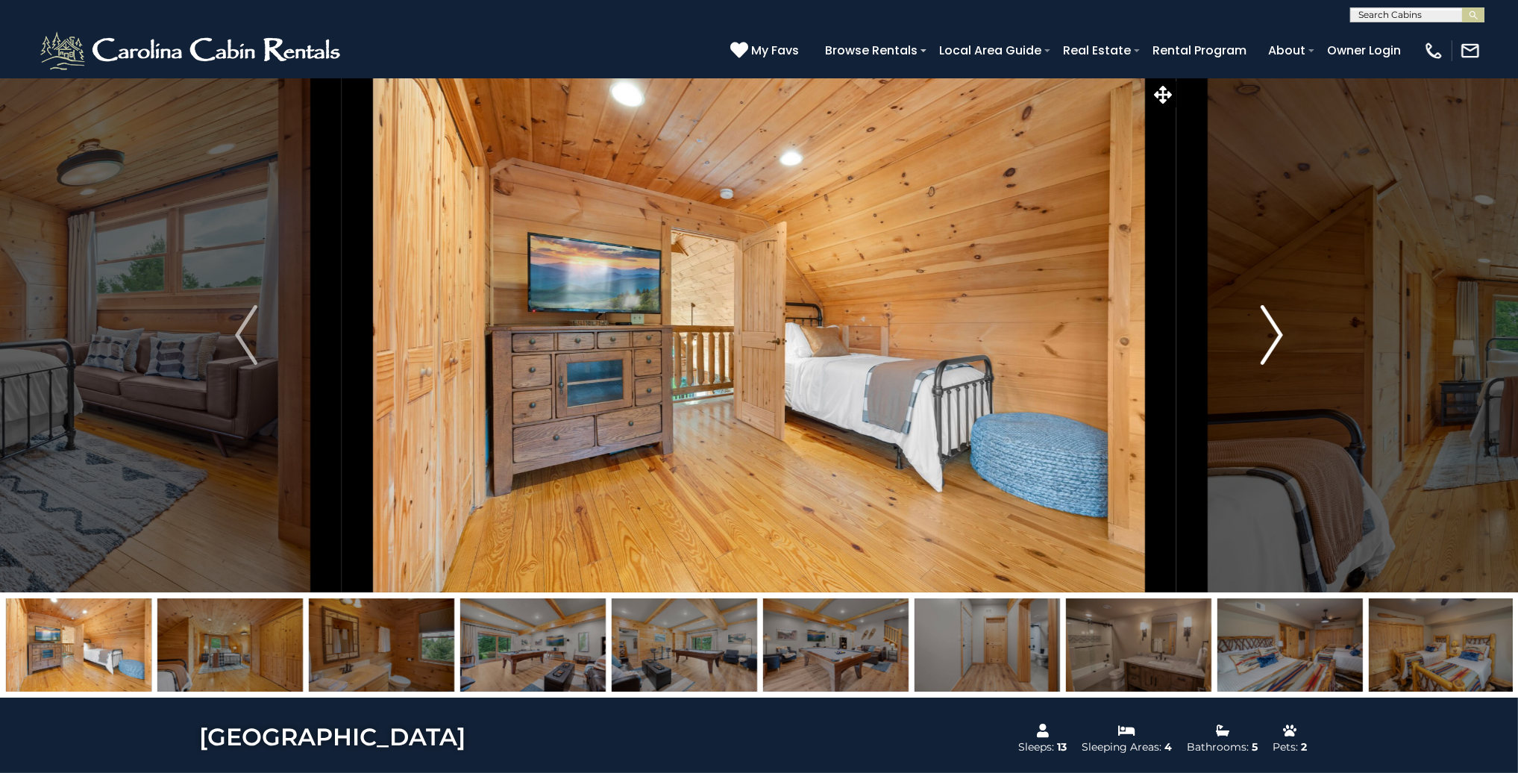
click at [1271, 339] on img "Next" at bounding box center [1271, 335] width 22 height 60
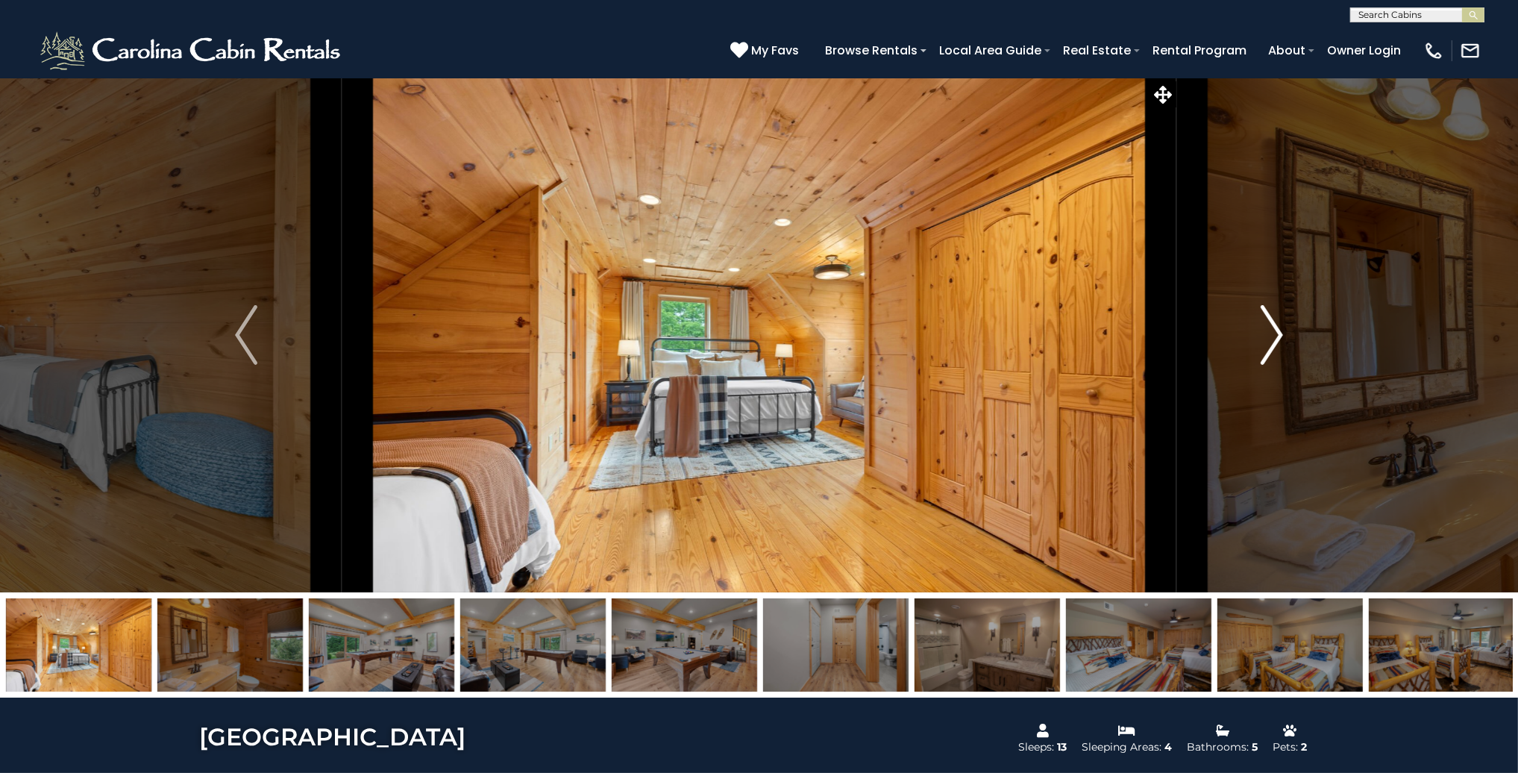
click at [1271, 339] on img "Next" at bounding box center [1271, 335] width 22 height 60
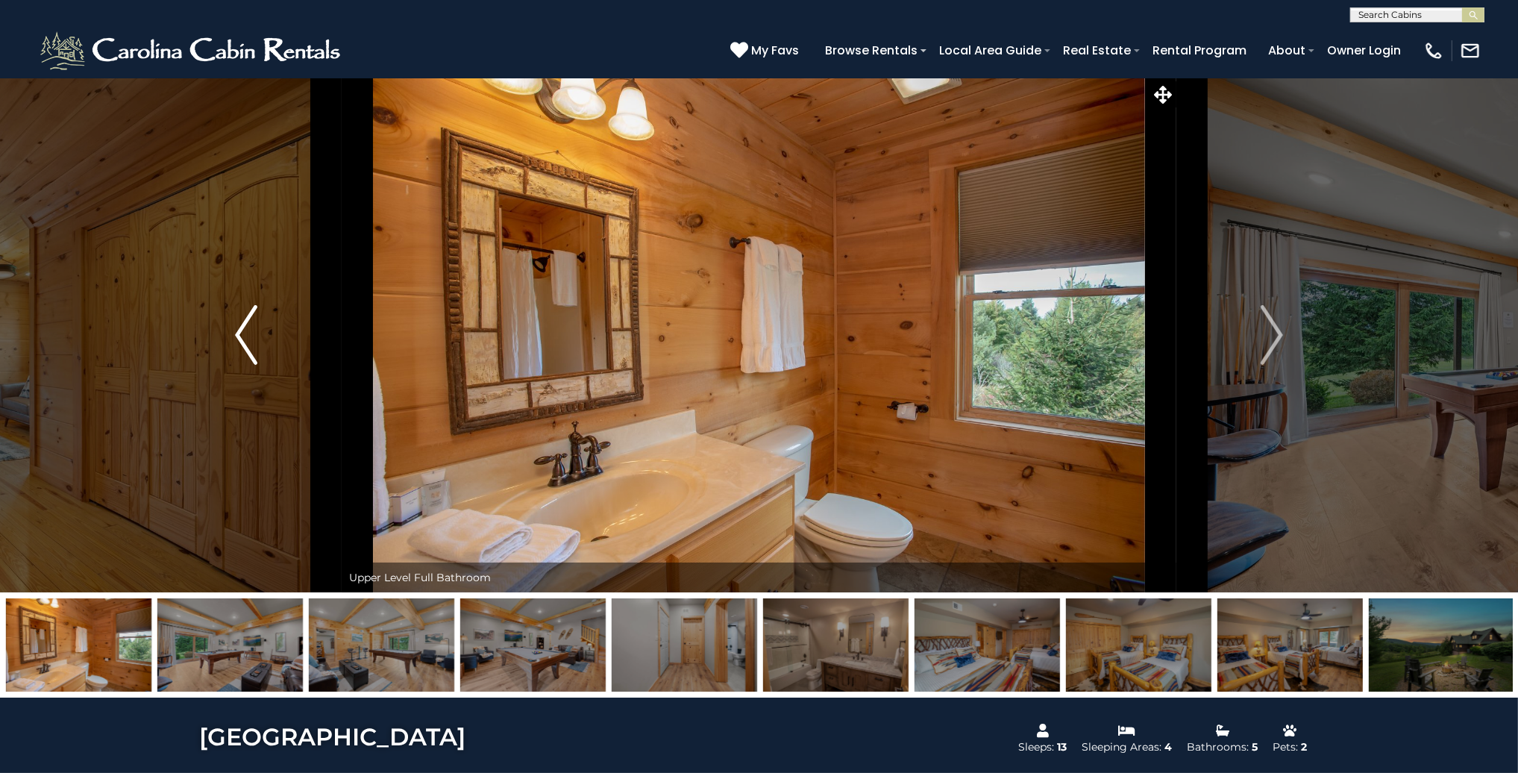
click at [239, 335] on img "Previous" at bounding box center [246, 335] width 22 height 60
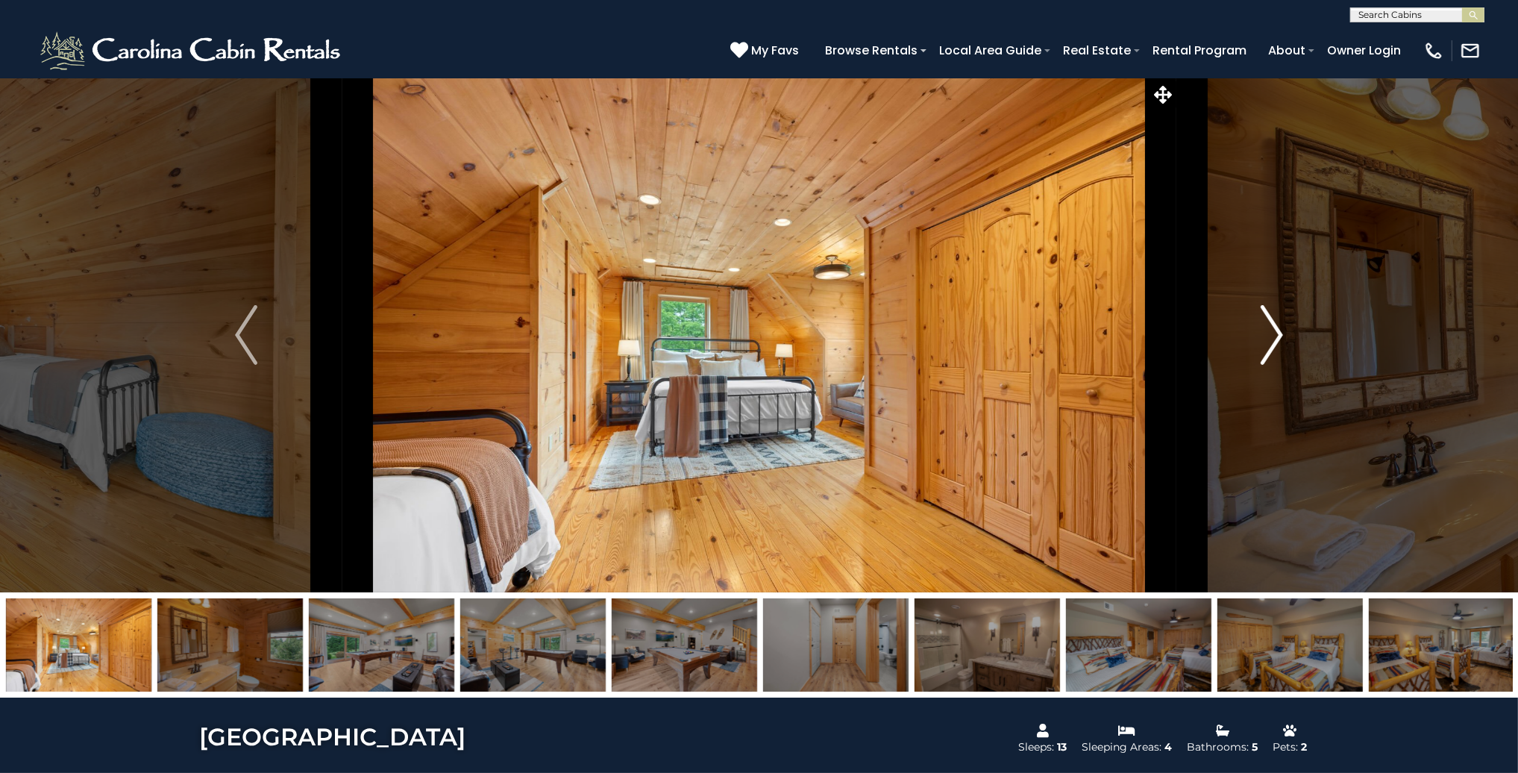
click at [1274, 329] on img "Next" at bounding box center [1271, 335] width 22 height 60
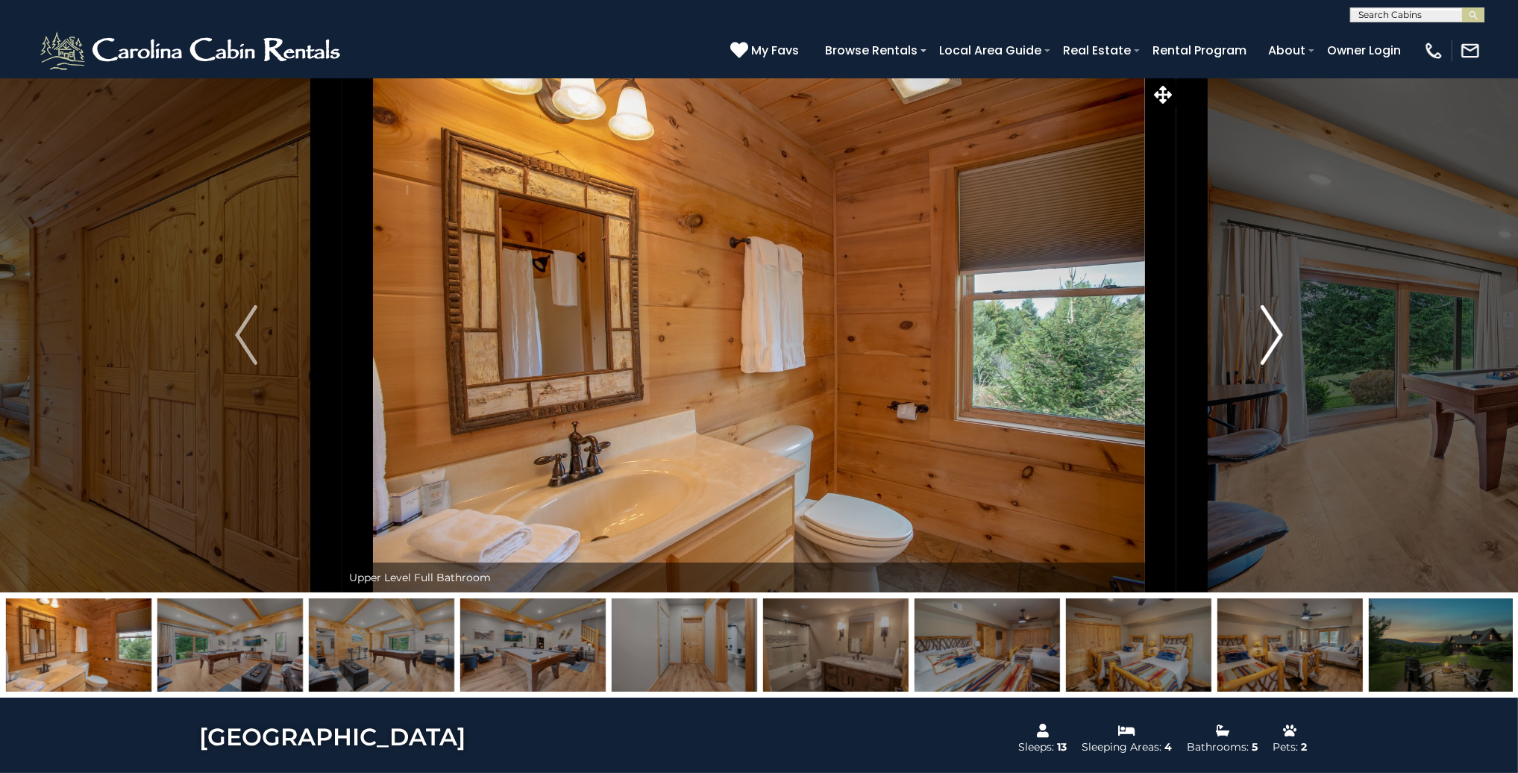
click at [1280, 329] on img "Next" at bounding box center [1271, 335] width 22 height 60
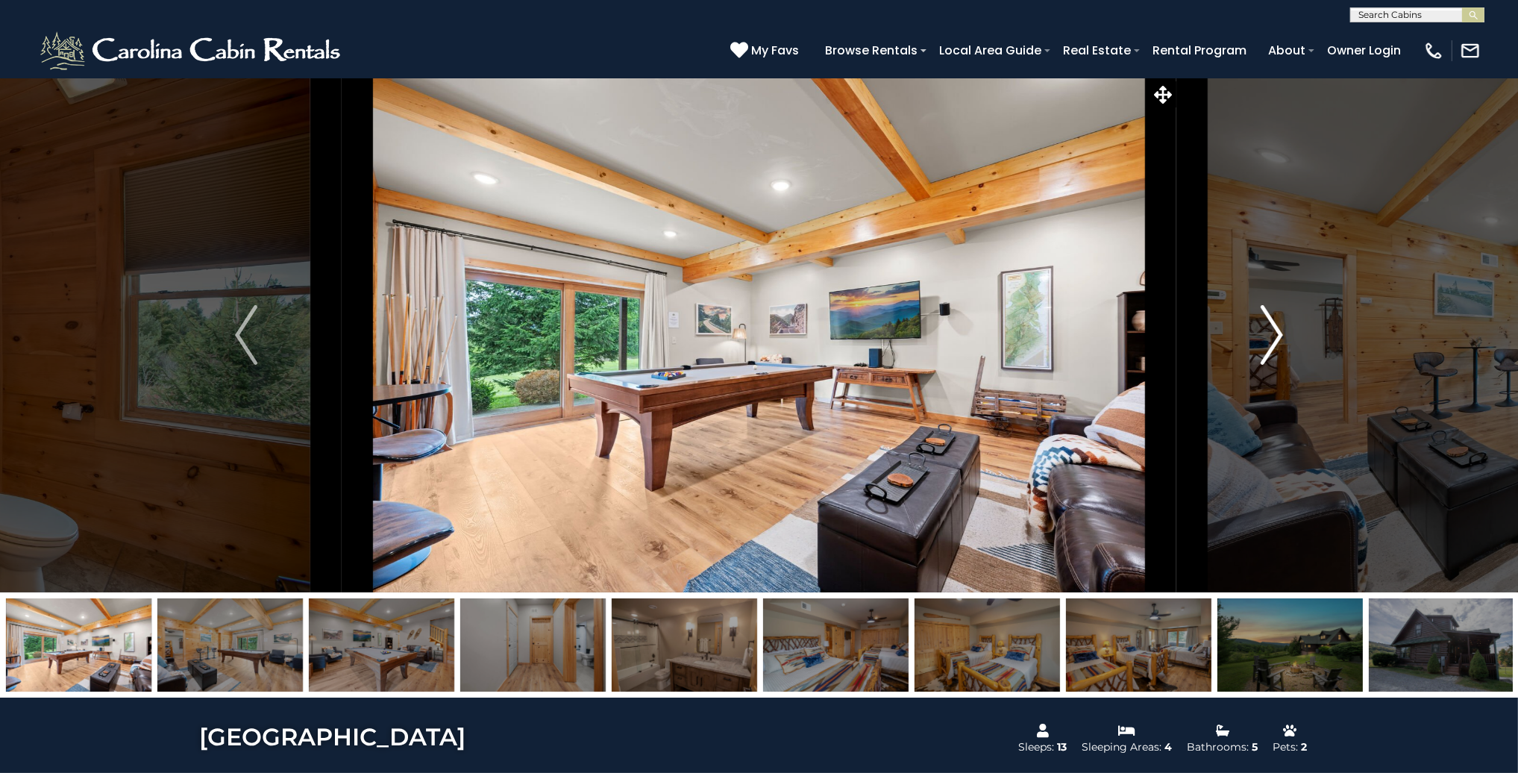
click at [1280, 329] on img "Next" at bounding box center [1271, 335] width 22 height 60
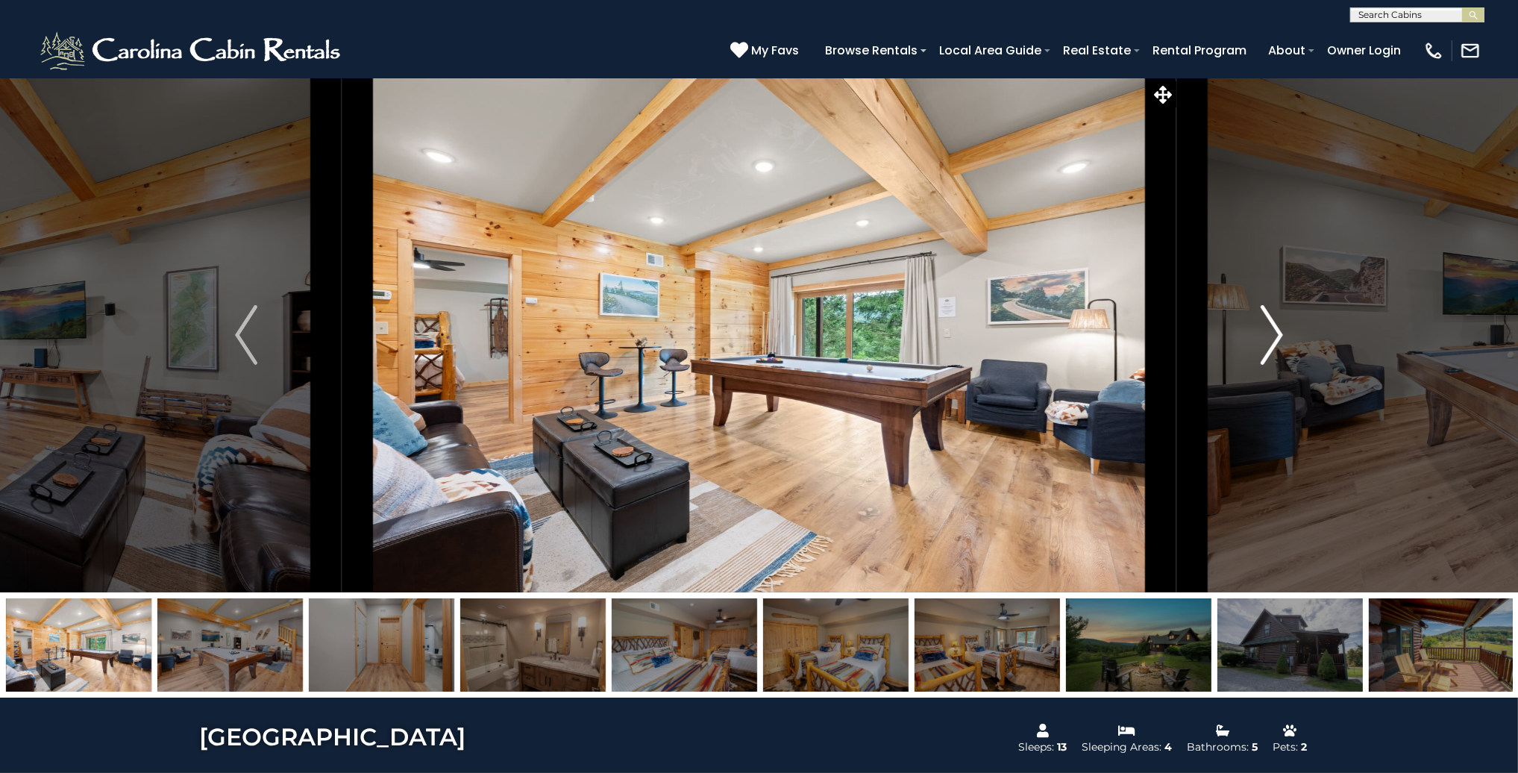
click at [1280, 329] on img "Next" at bounding box center [1271, 335] width 22 height 60
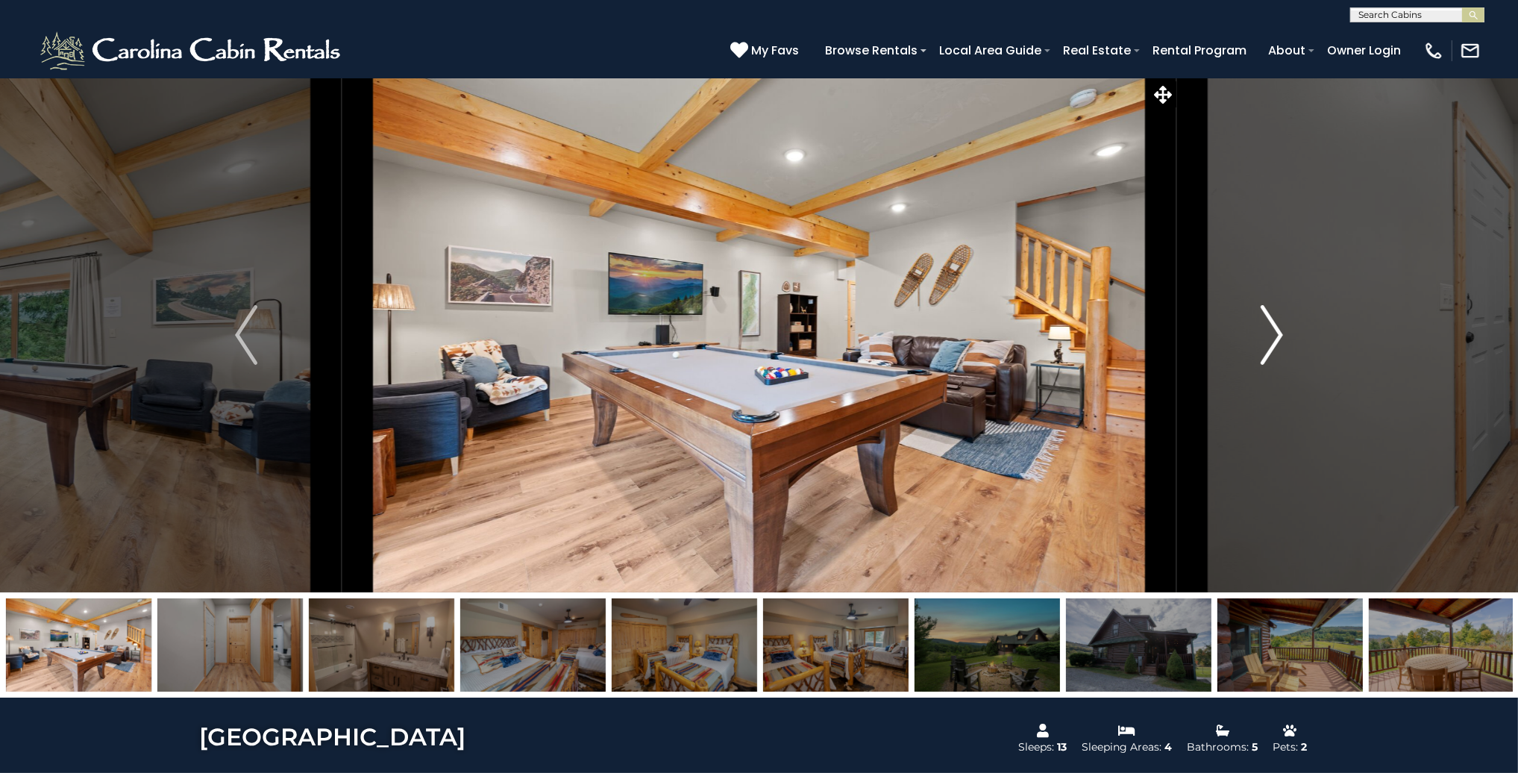
click at [1280, 329] on img "Next" at bounding box center [1271, 335] width 22 height 60
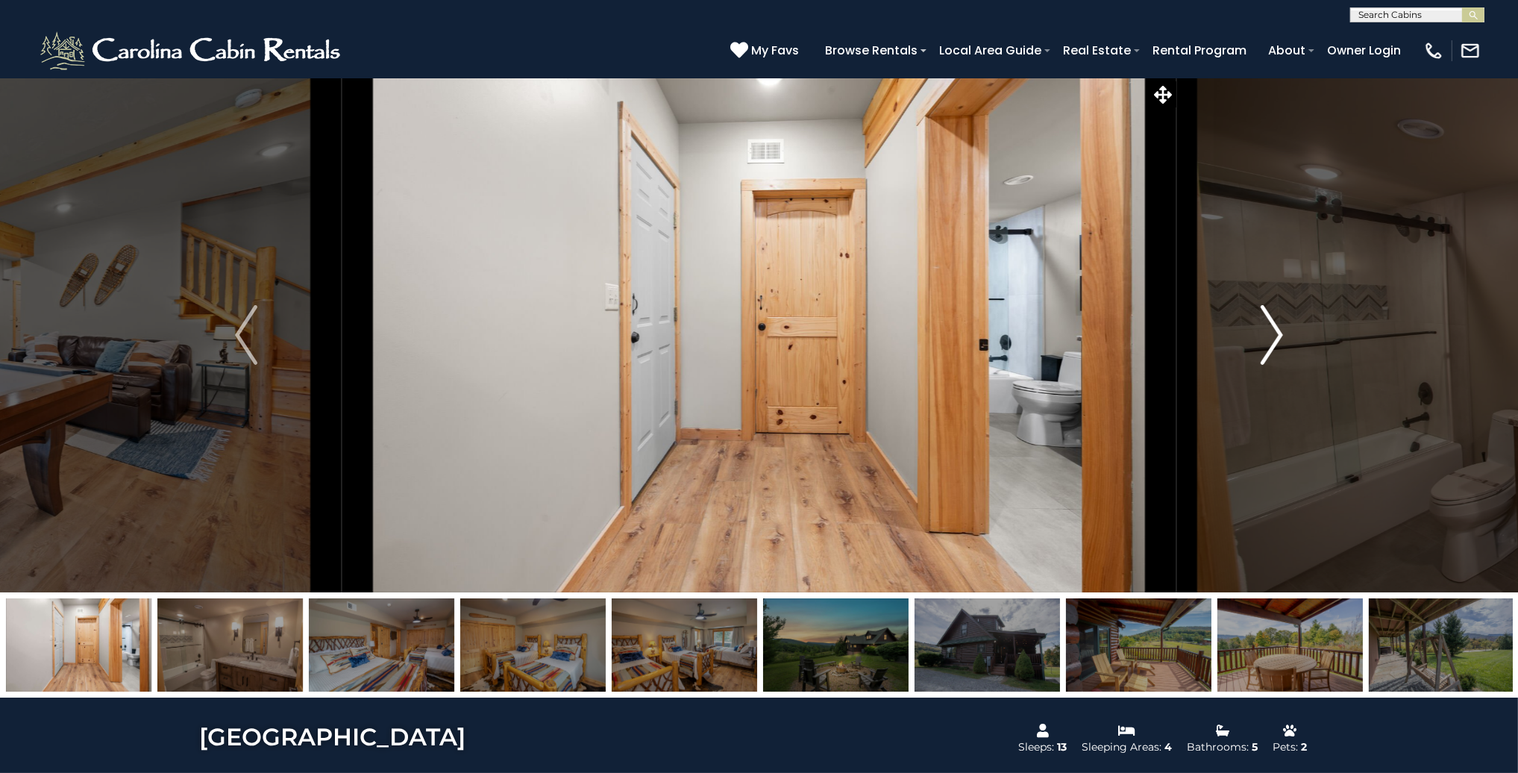
click at [1280, 329] on img "Next" at bounding box center [1271, 335] width 22 height 60
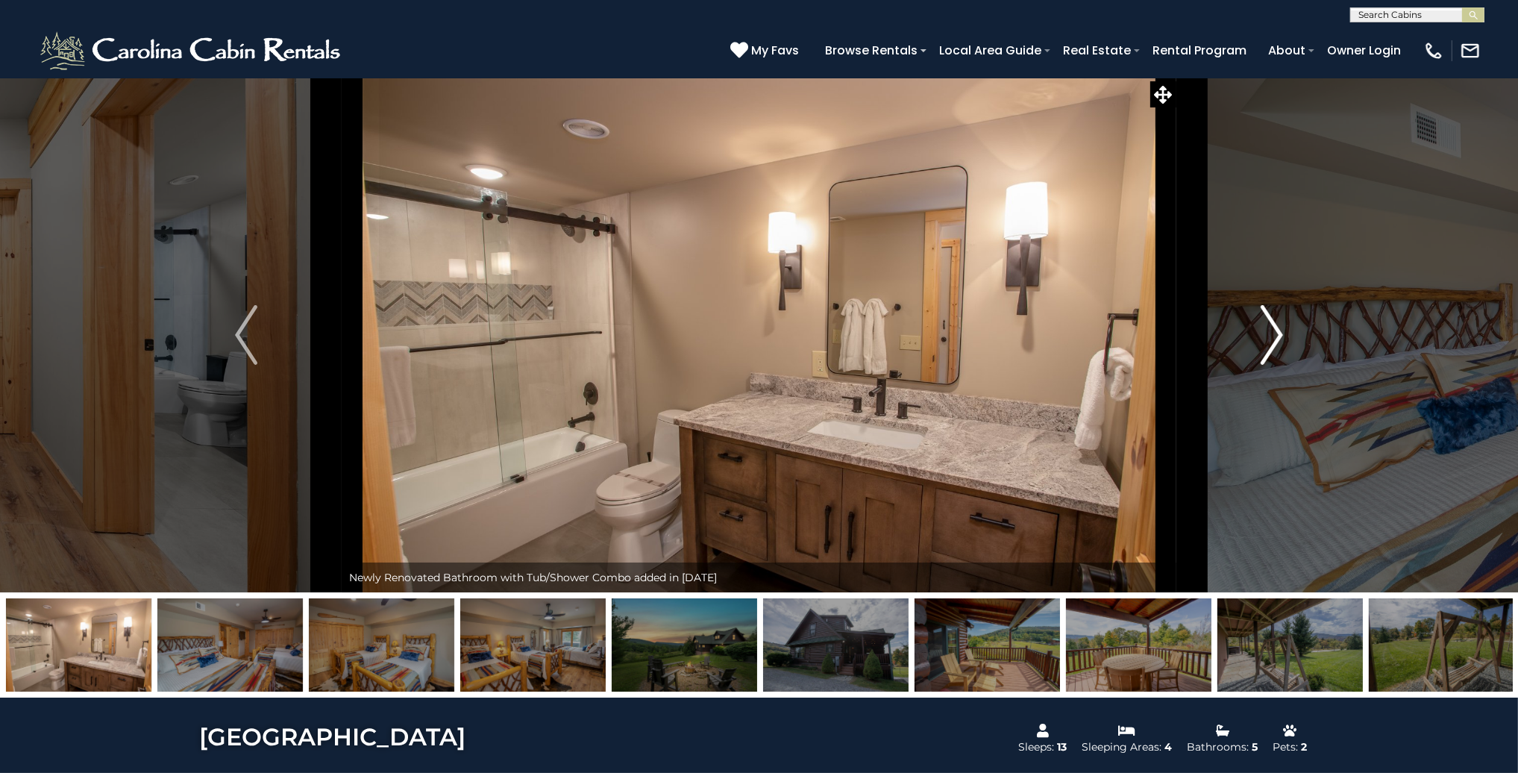
click at [1280, 329] on img "Next" at bounding box center [1271, 335] width 22 height 60
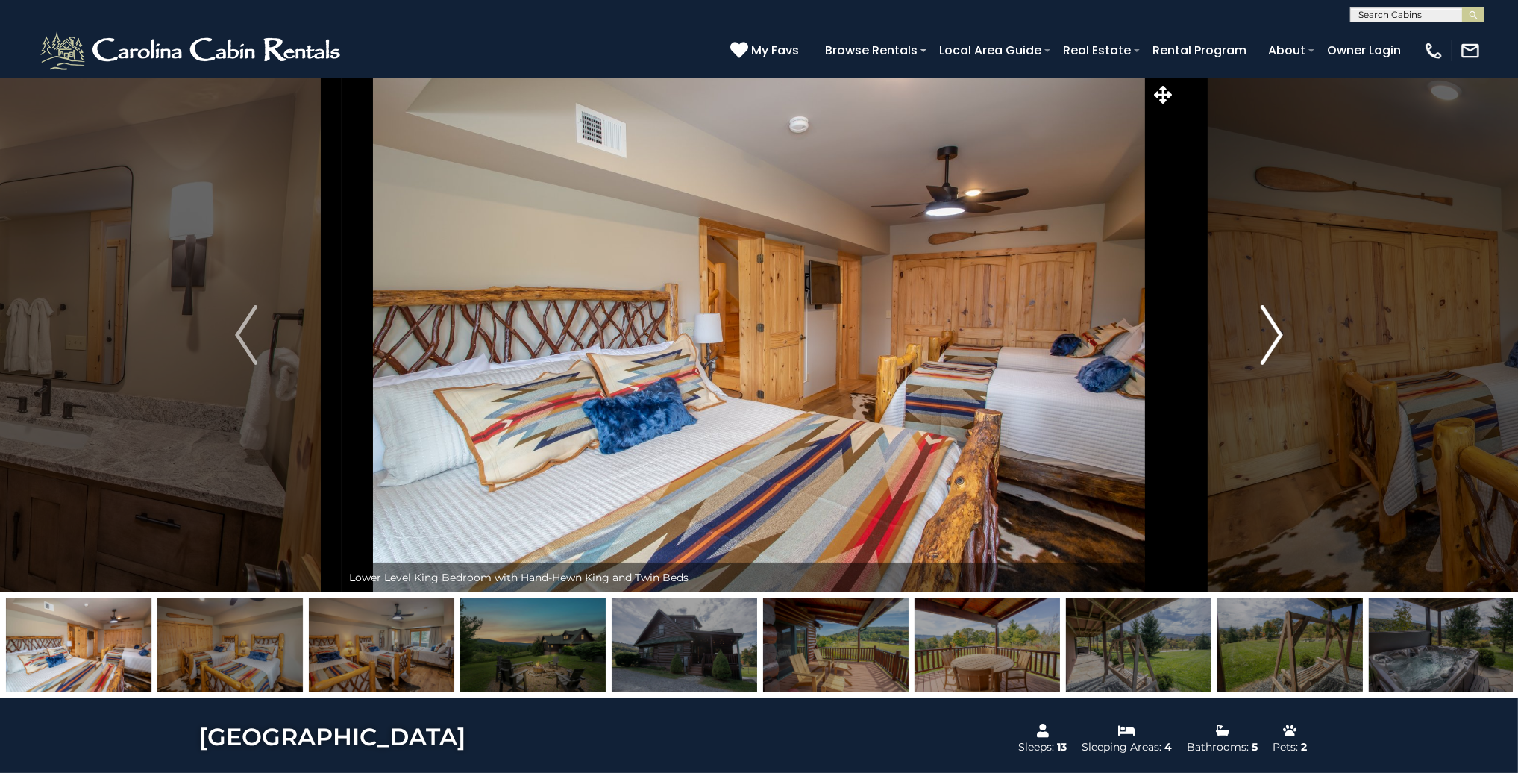
click at [1280, 329] on img "Next" at bounding box center [1271, 335] width 22 height 60
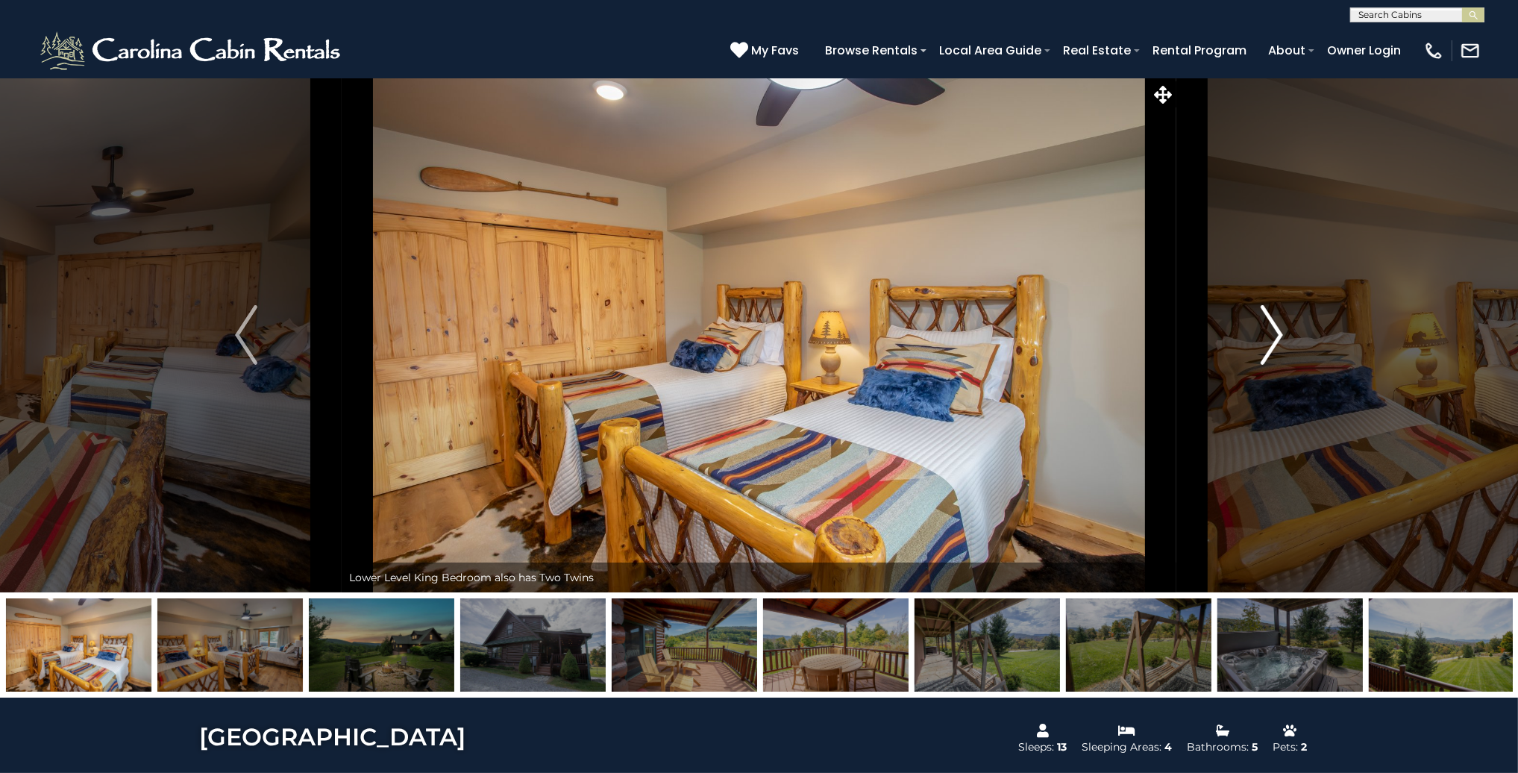
click at [1280, 329] on img "Next" at bounding box center [1271, 335] width 22 height 60
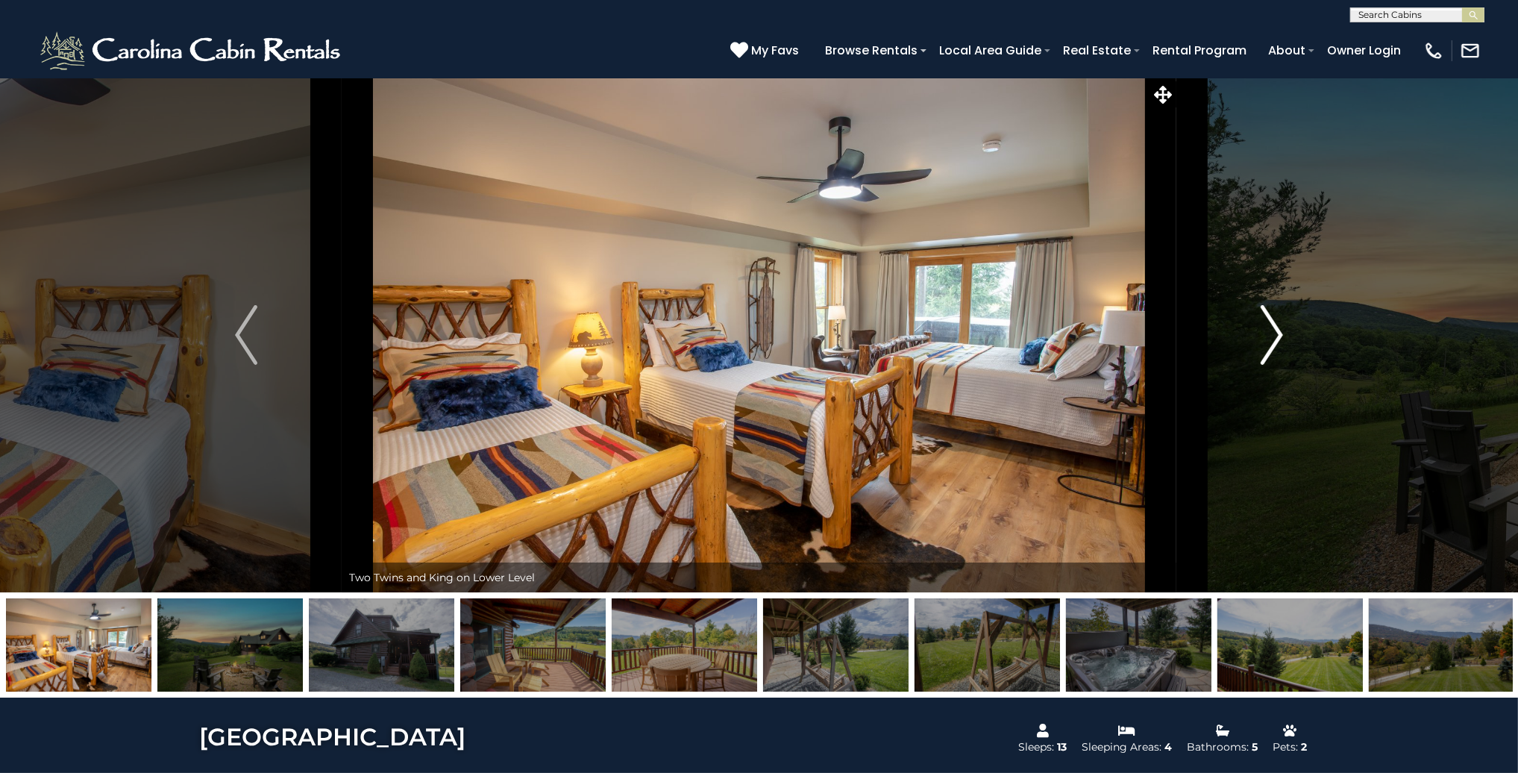
click at [1281, 329] on img "Next" at bounding box center [1271, 335] width 22 height 60
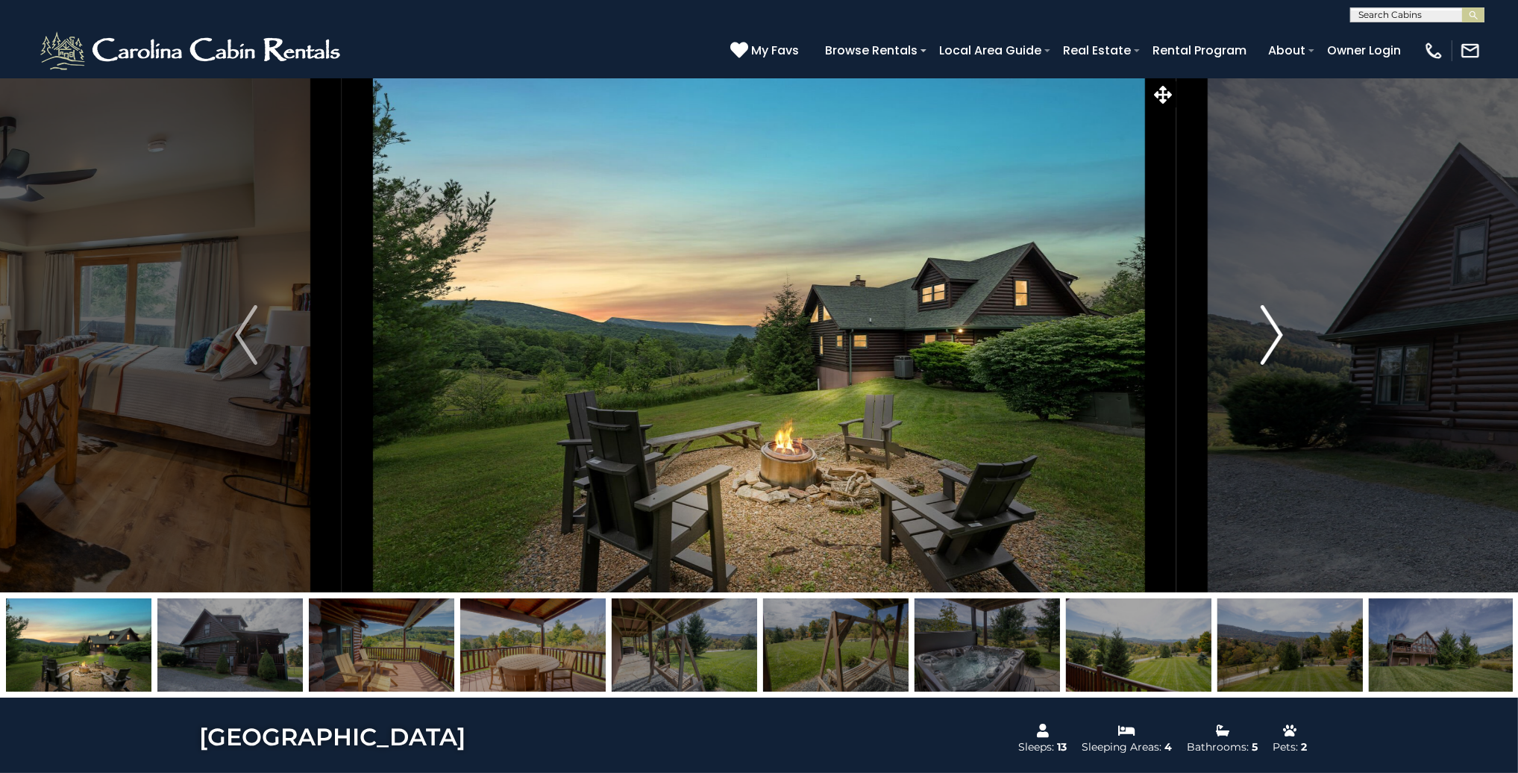
click at [1281, 329] on img "Next" at bounding box center [1271, 335] width 22 height 60
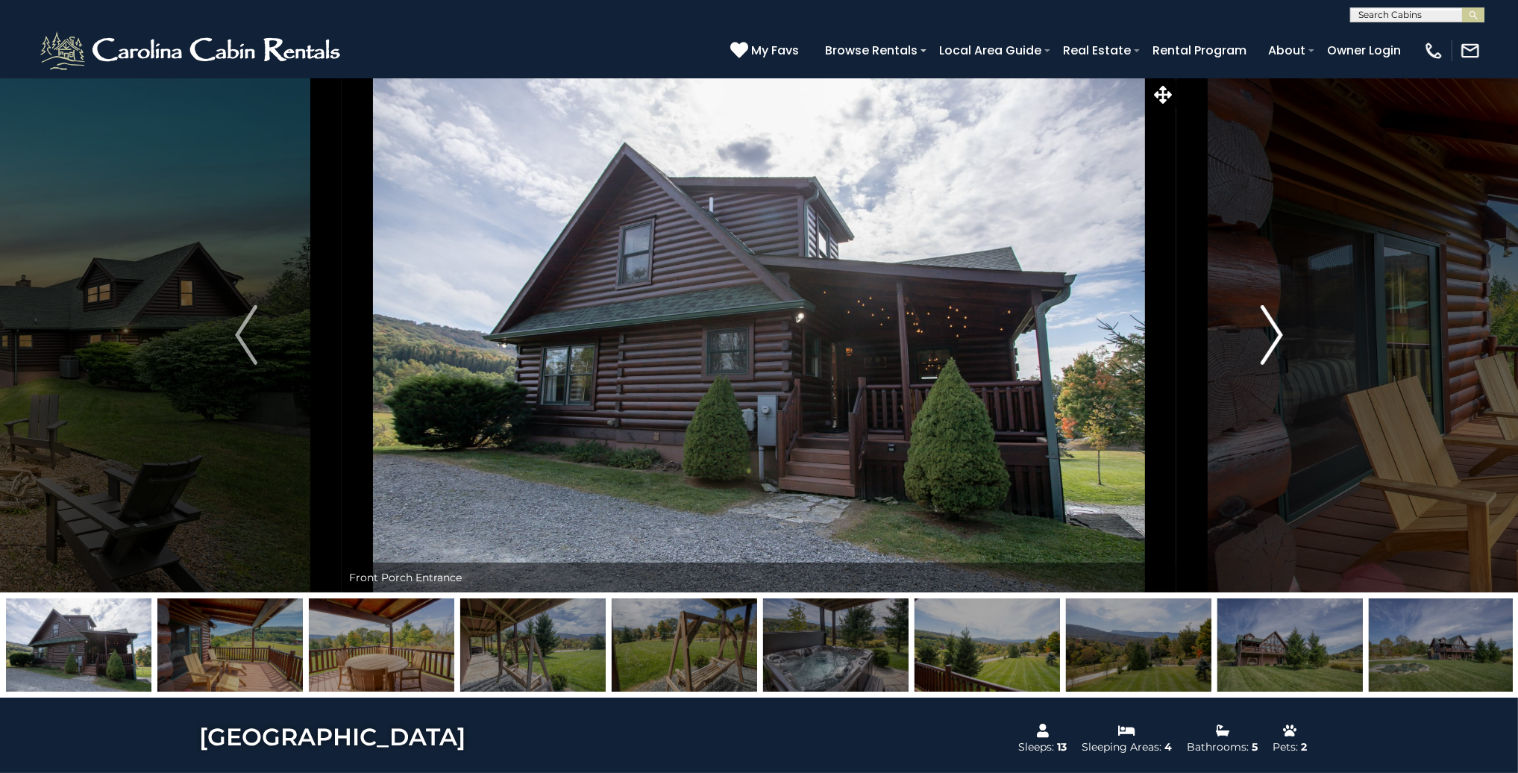
click at [1281, 329] on img "Next" at bounding box center [1271, 335] width 22 height 60
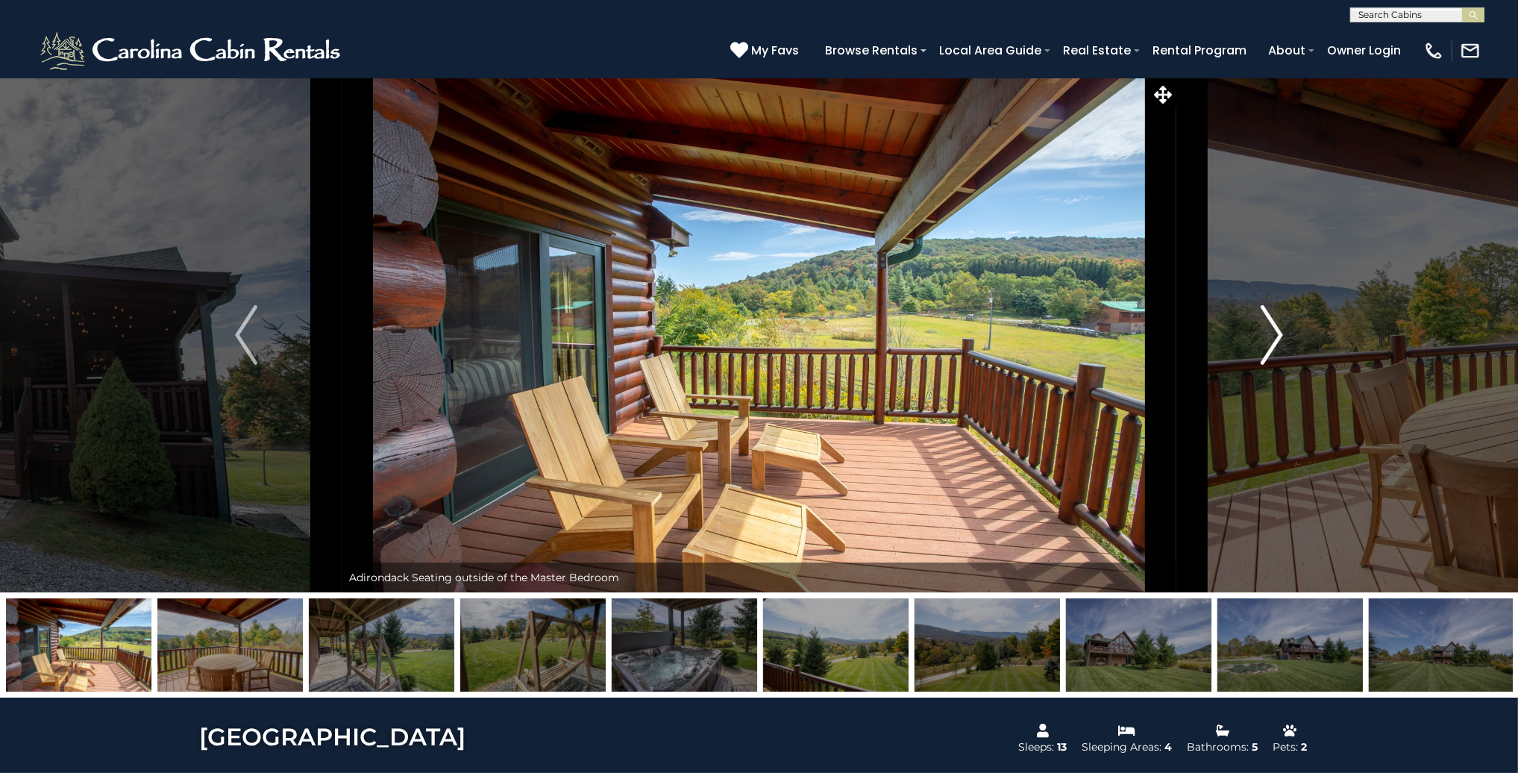
click at [1281, 329] on img "Next" at bounding box center [1271, 335] width 22 height 60
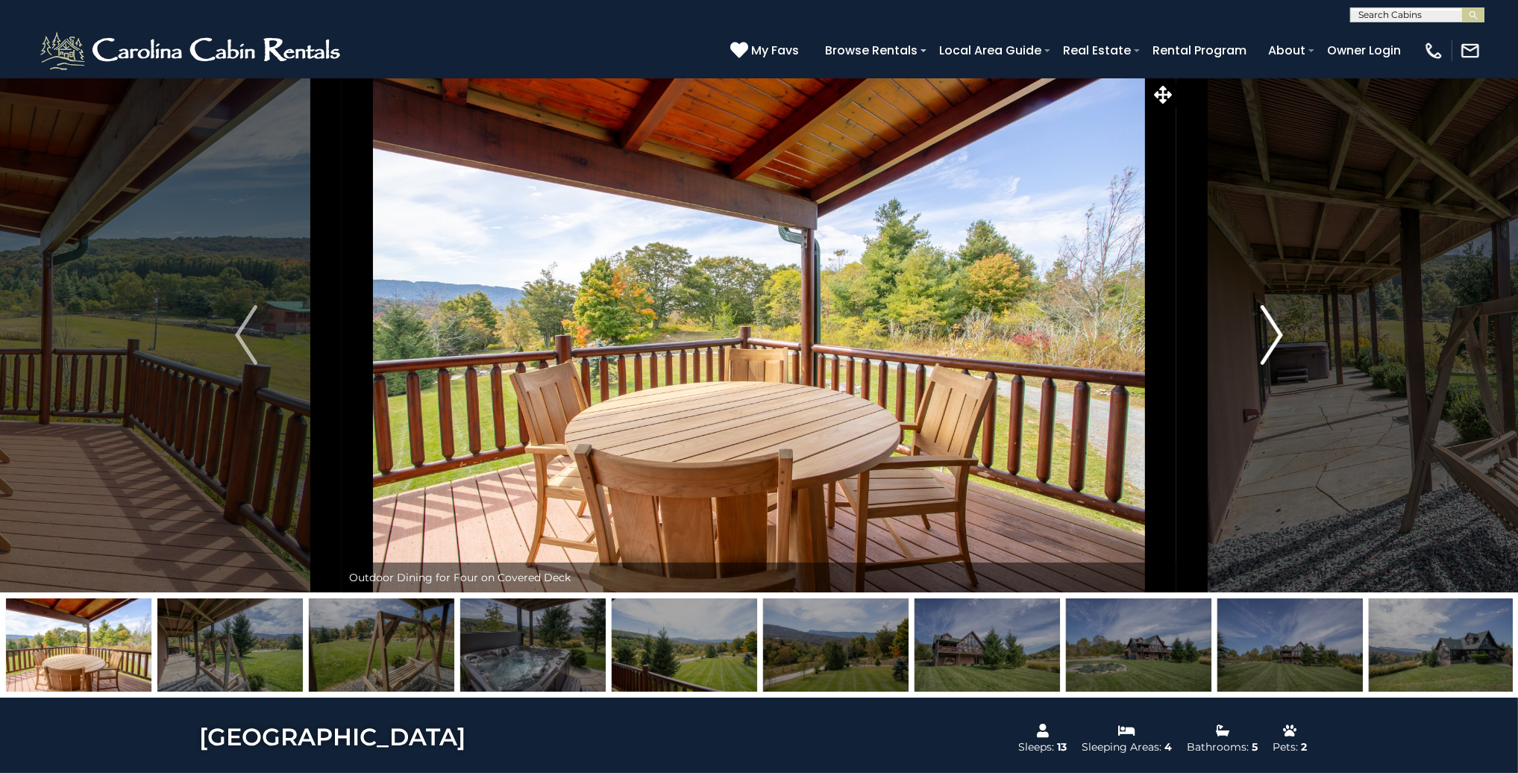
click at [1281, 329] on img "Next" at bounding box center [1271, 335] width 22 height 60
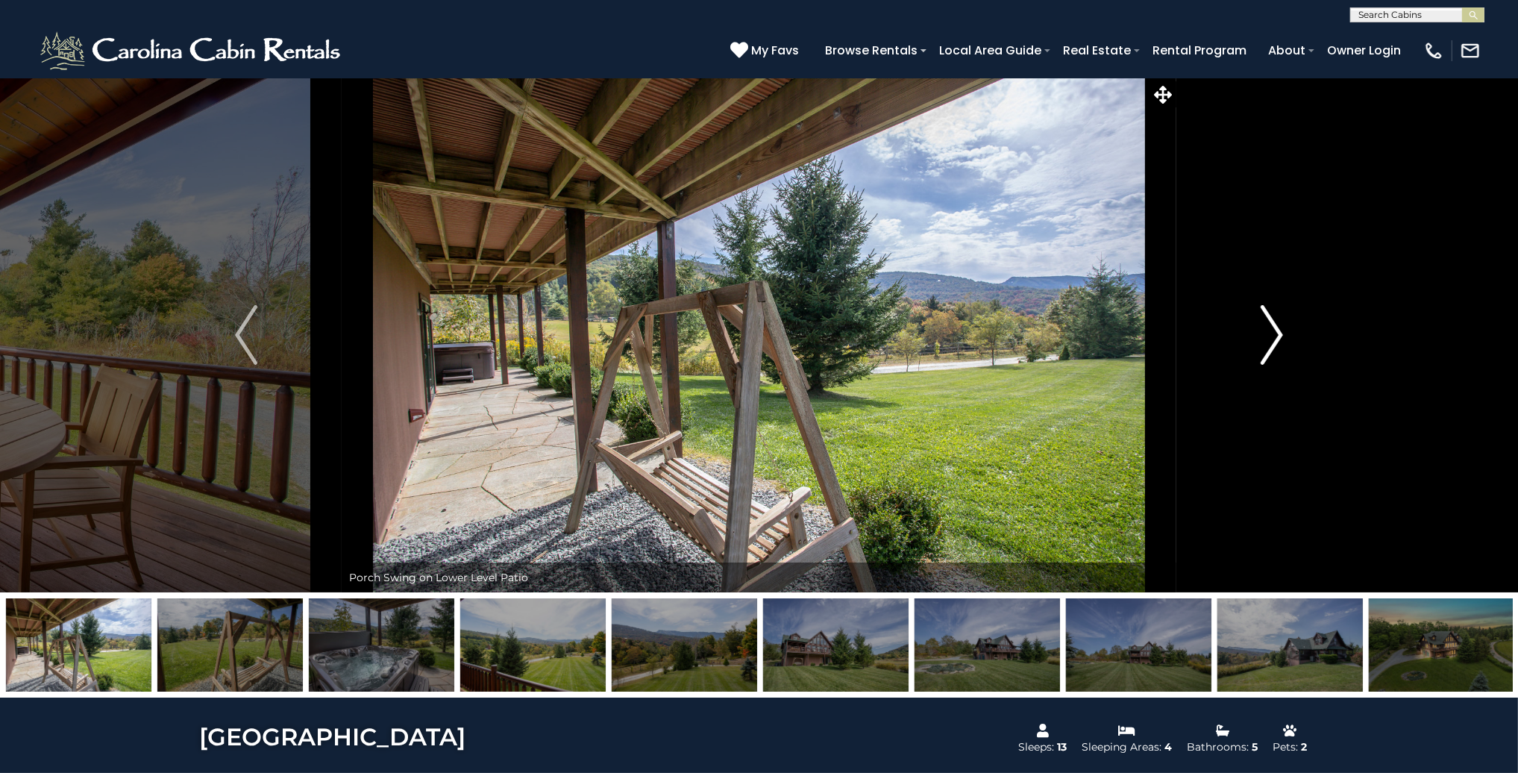
click at [1281, 329] on img "Next" at bounding box center [1271, 335] width 22 height 60
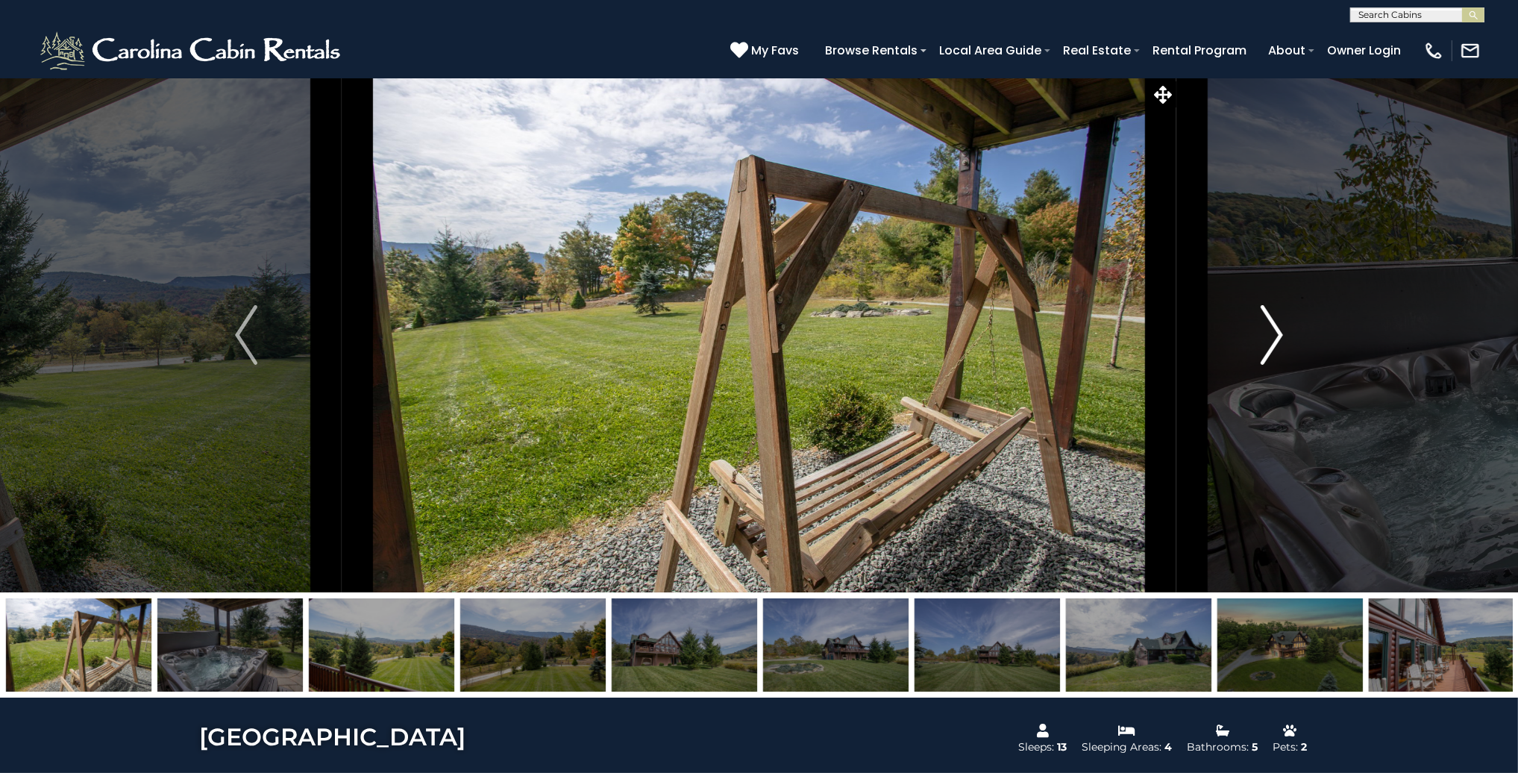
click at [1281, 329] on img "Next" at bounding box center [1271, 335] width 22 height 60
